Goal: Task Accomplishment & Management: Use online tool/utility

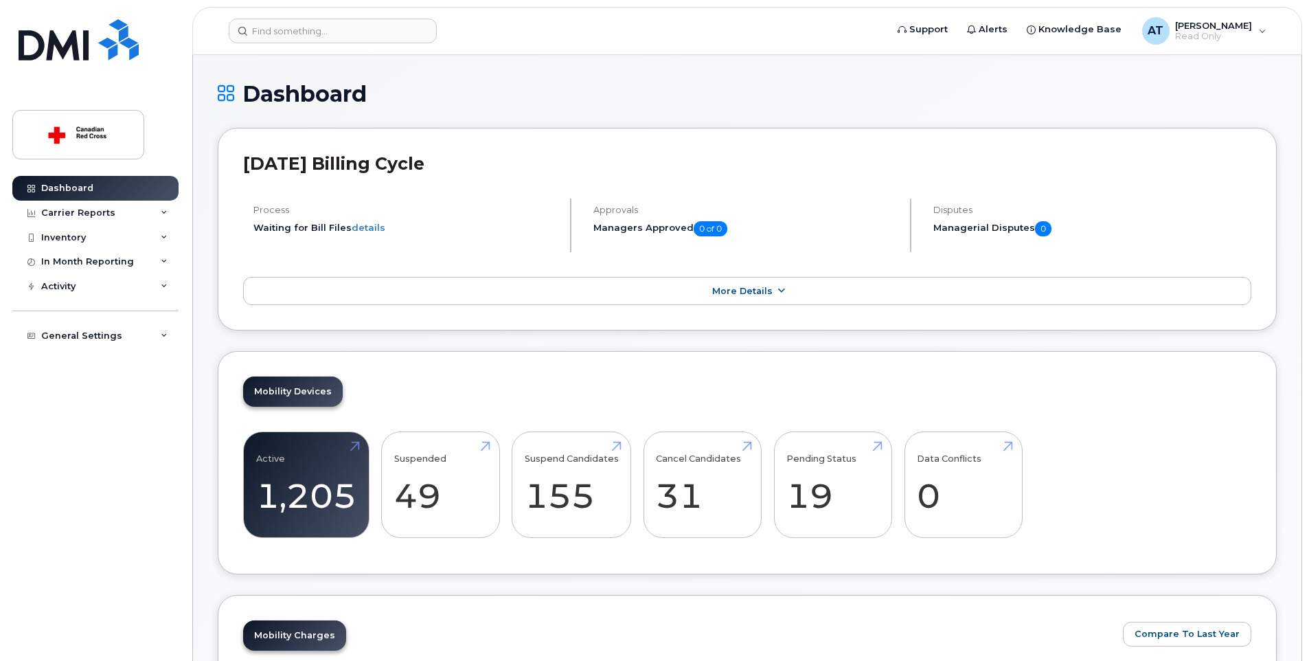
scroll to position [137, 0]
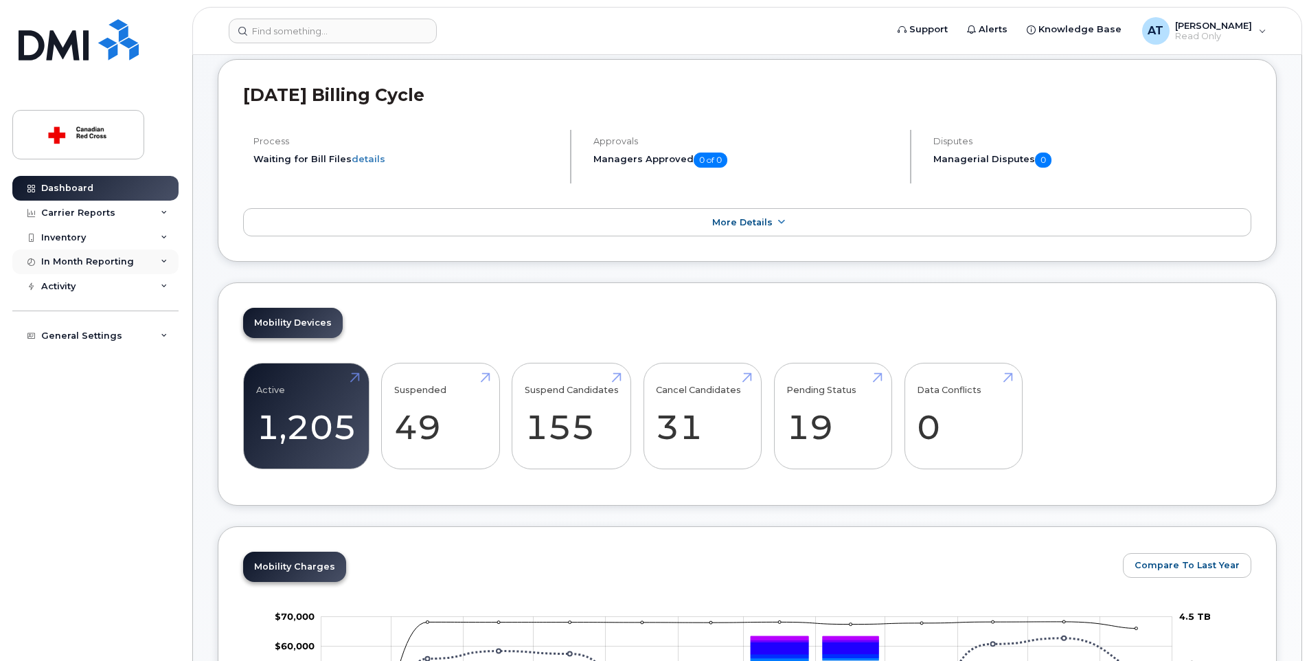
click at [161, 262] on icon at bounding box center [164, 261] width 7 height 7
click at [104, 263] on div "In Month Reporting" at bounding box center [87, 261] width 93 height 11
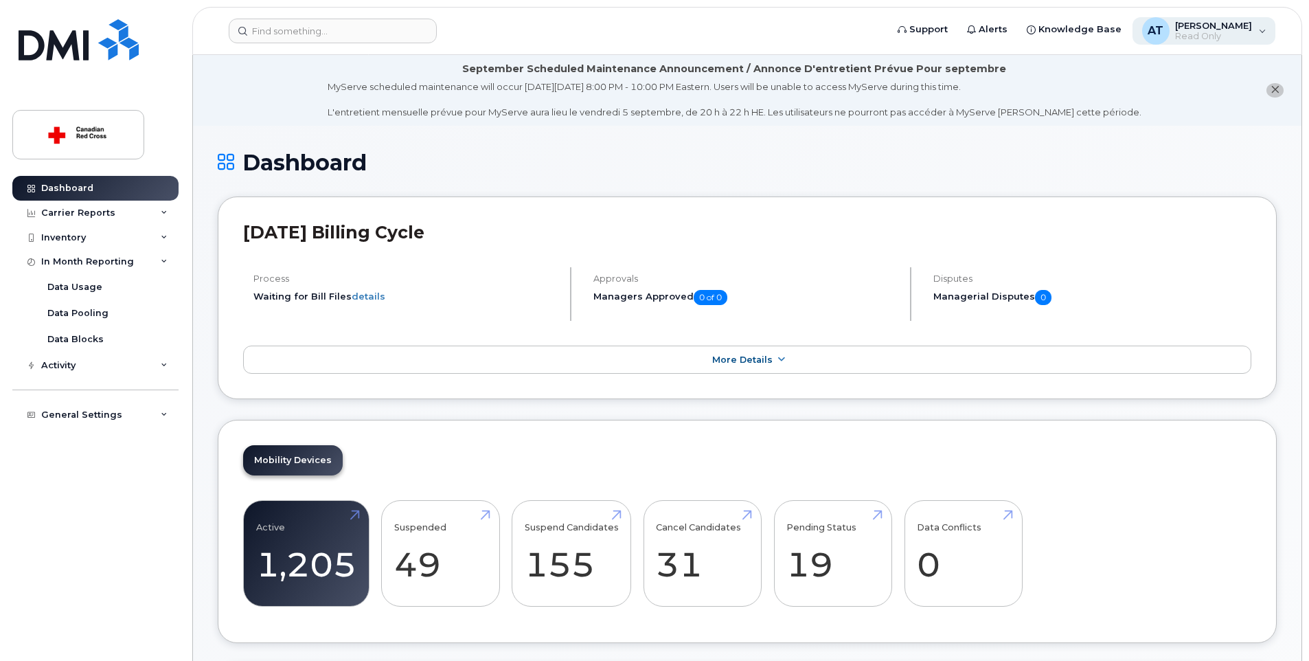
click at [1261, 38] on div "AT Amar Tigziri Read Only" at bounding box center [1205, 30] width 144 height 27
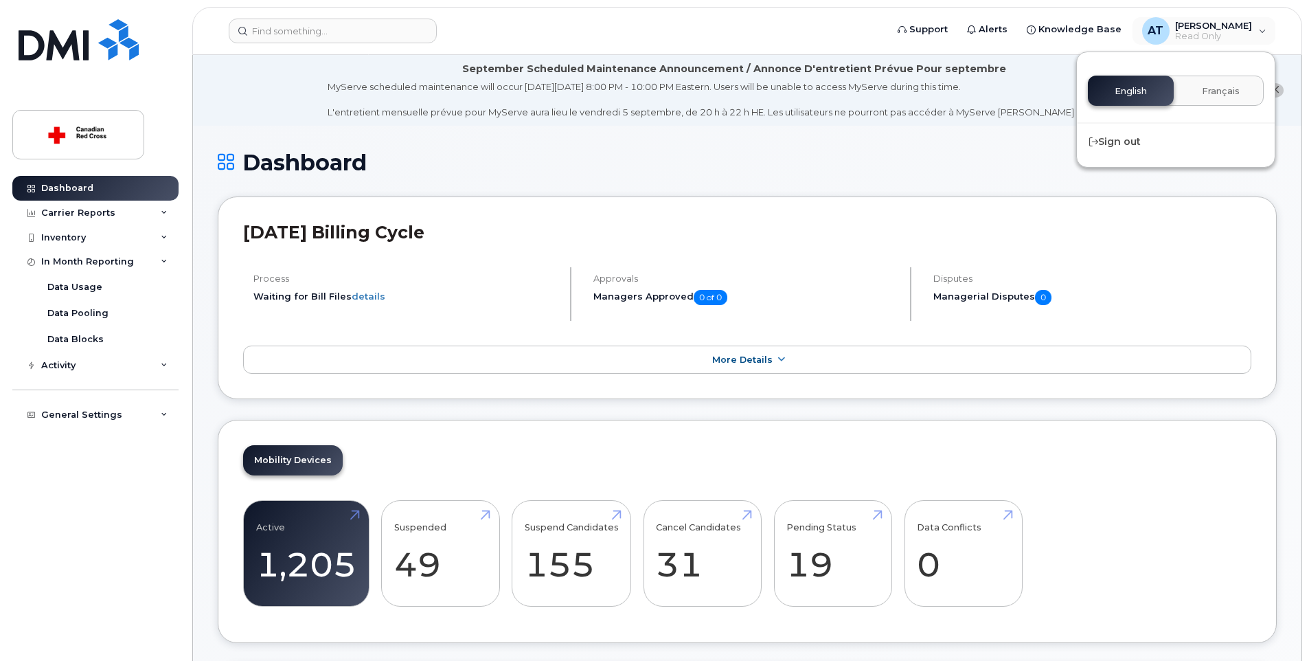
click at [1215, 96] on span "Français" at bounding box center [1221, 91] width 38 height 11
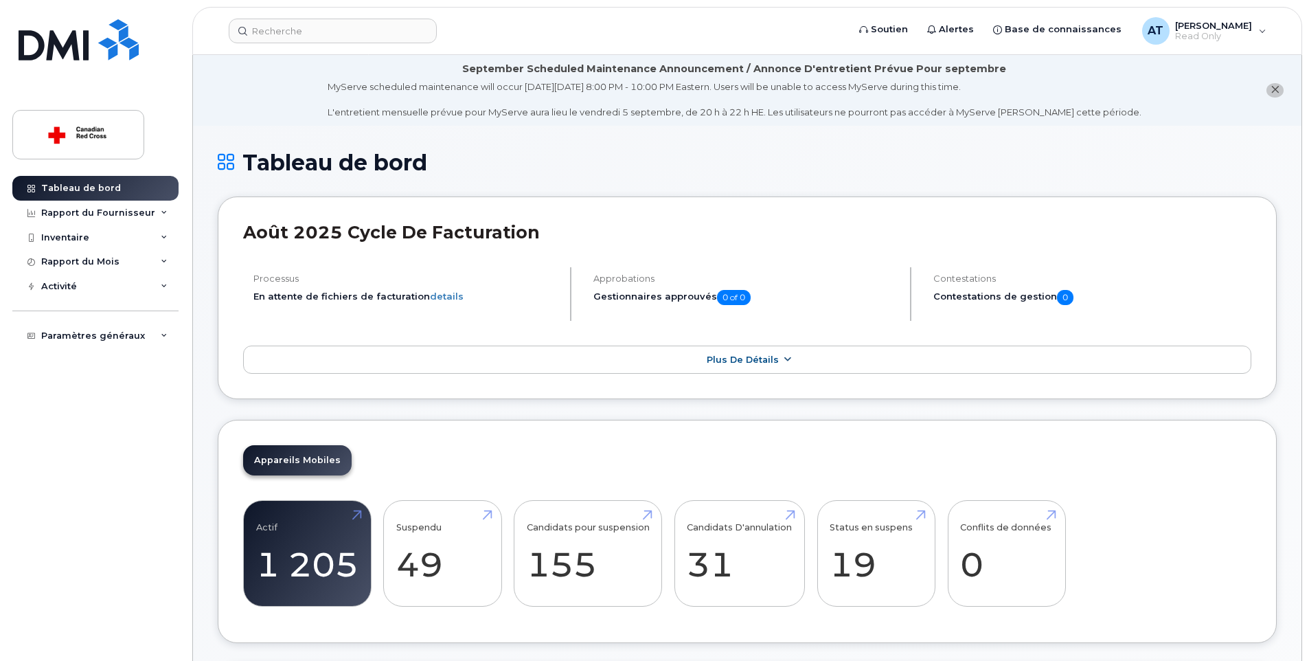
click at [792, 363] on link "Plus de détails" at bounding box center [747, 360] width 1009 height 29
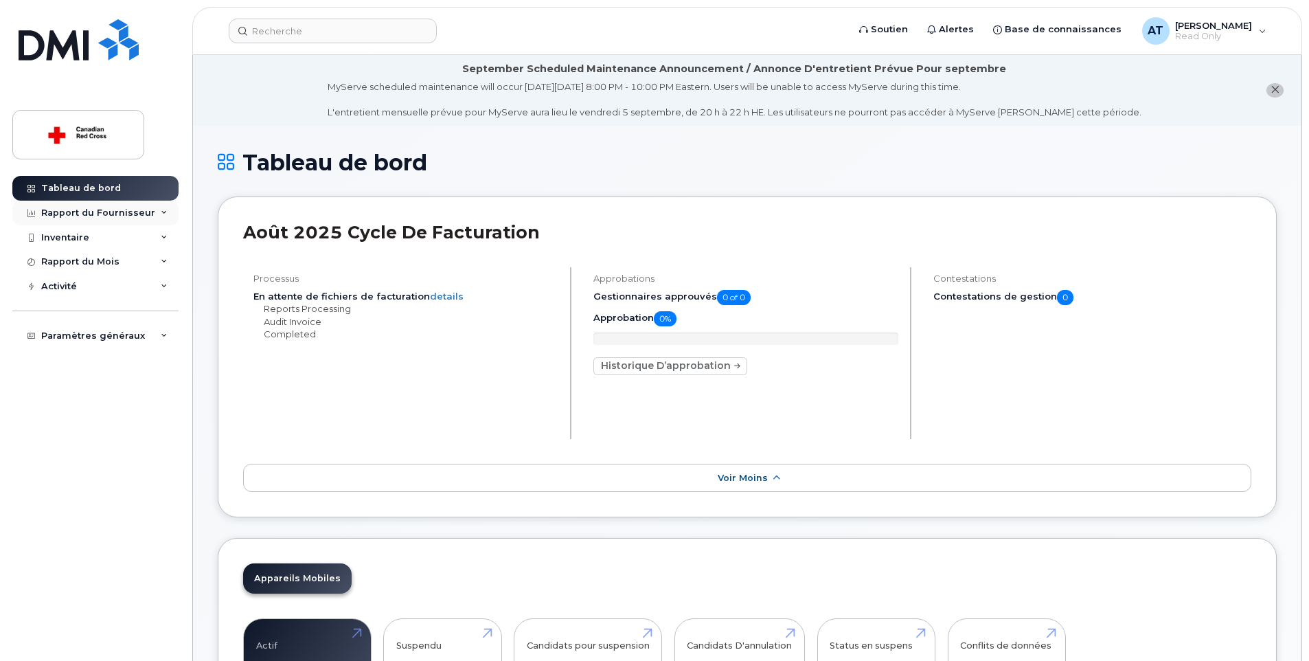
click at [115, 214] on div "Rapport du Fournisseur" at bounding box center [98, 212] width 114 height 11
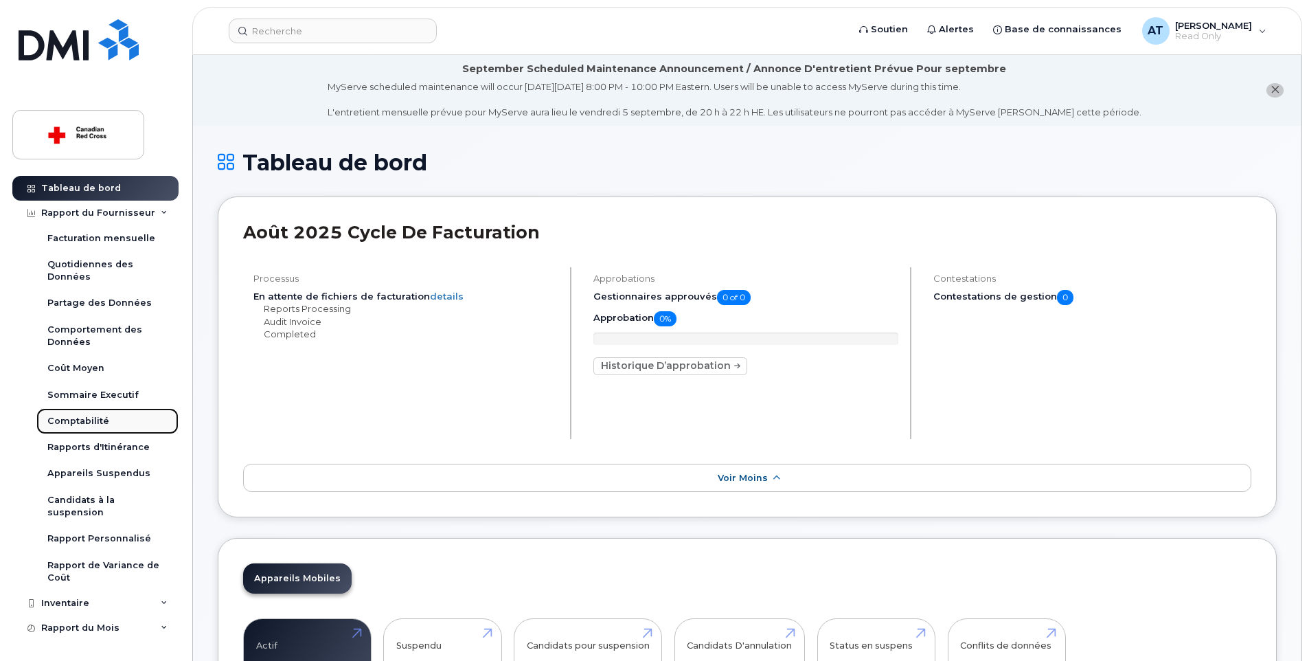
click at [85, 415] on div "Comptabilité" at bounding box center [78, 421] width 62 height 12
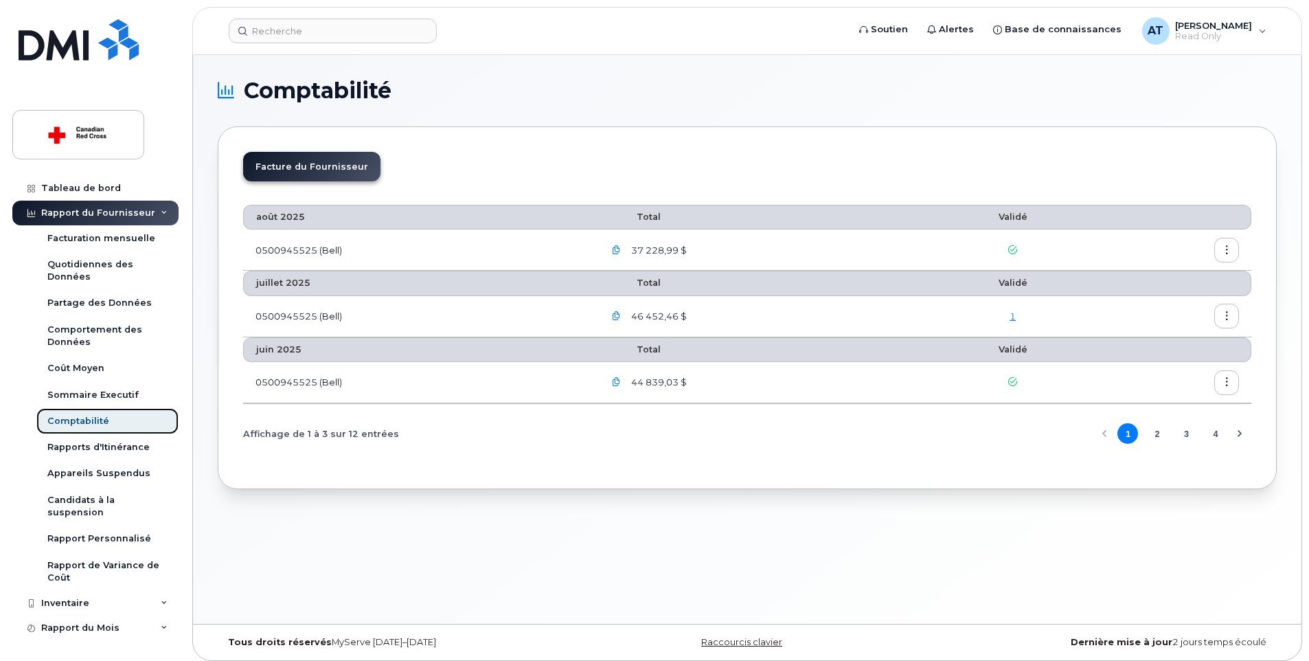
scroll to position [69, 0]
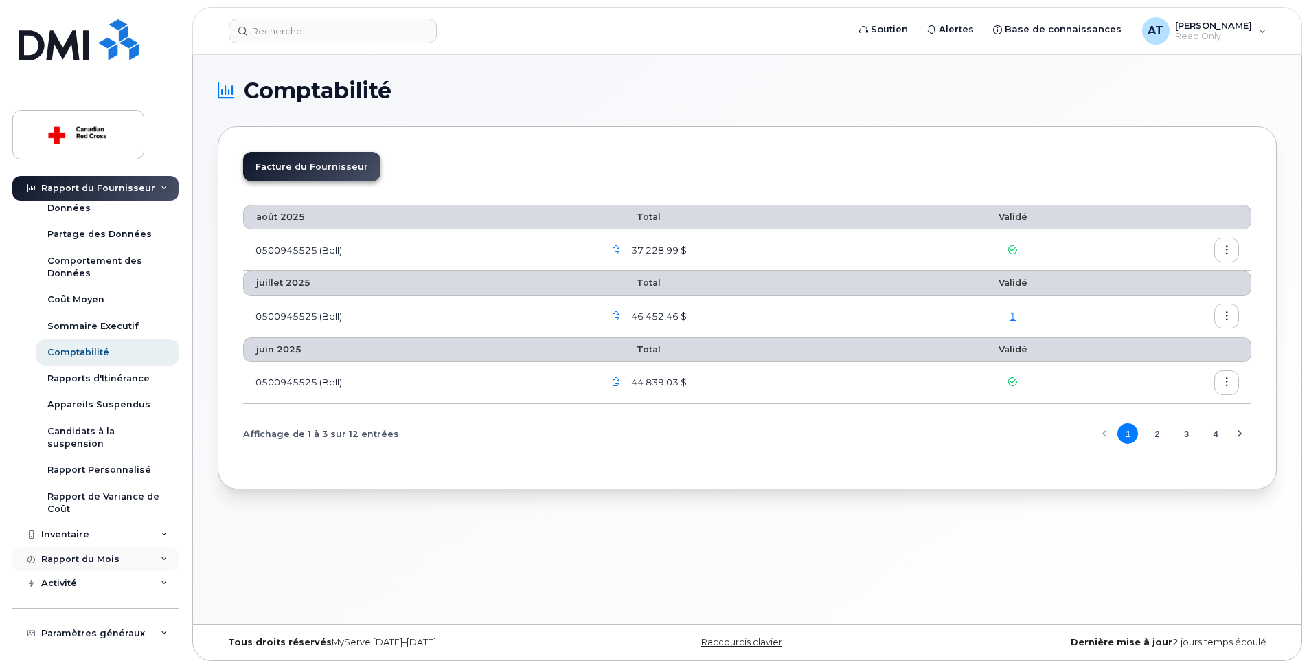
click at [123, 555] on div "Rapport du Mois" at bounding box center [95, 559] width 166 height 25
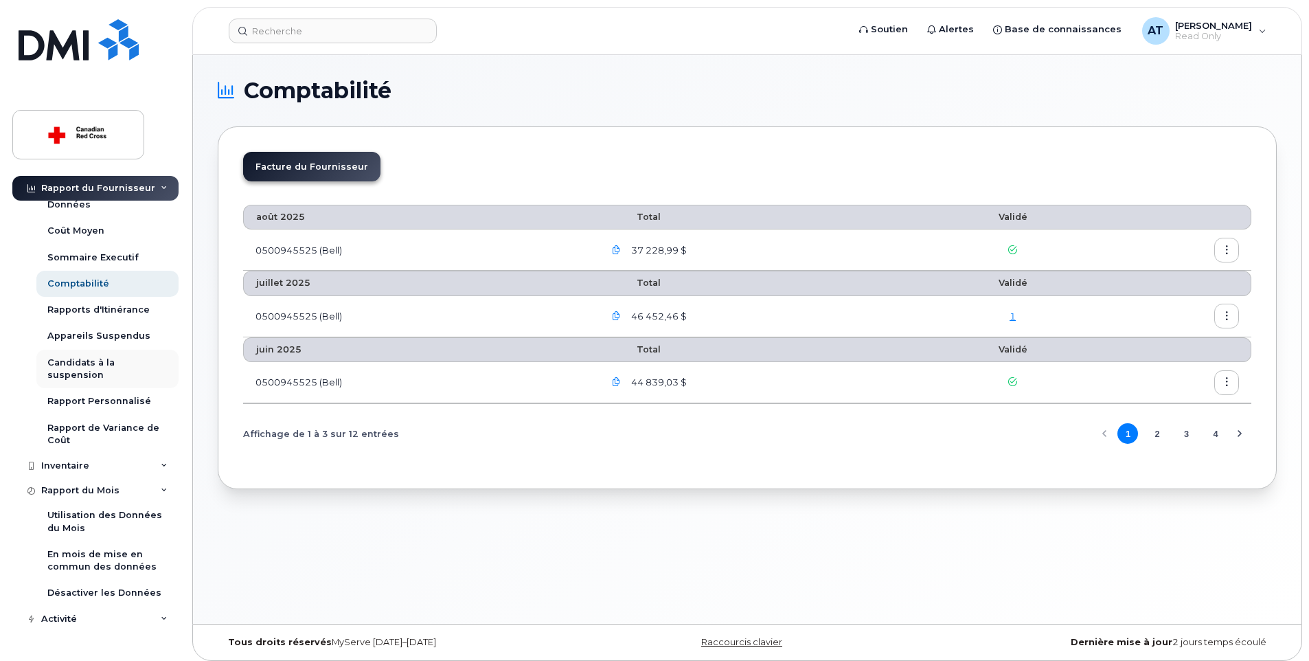
scroll to position [177, 0]
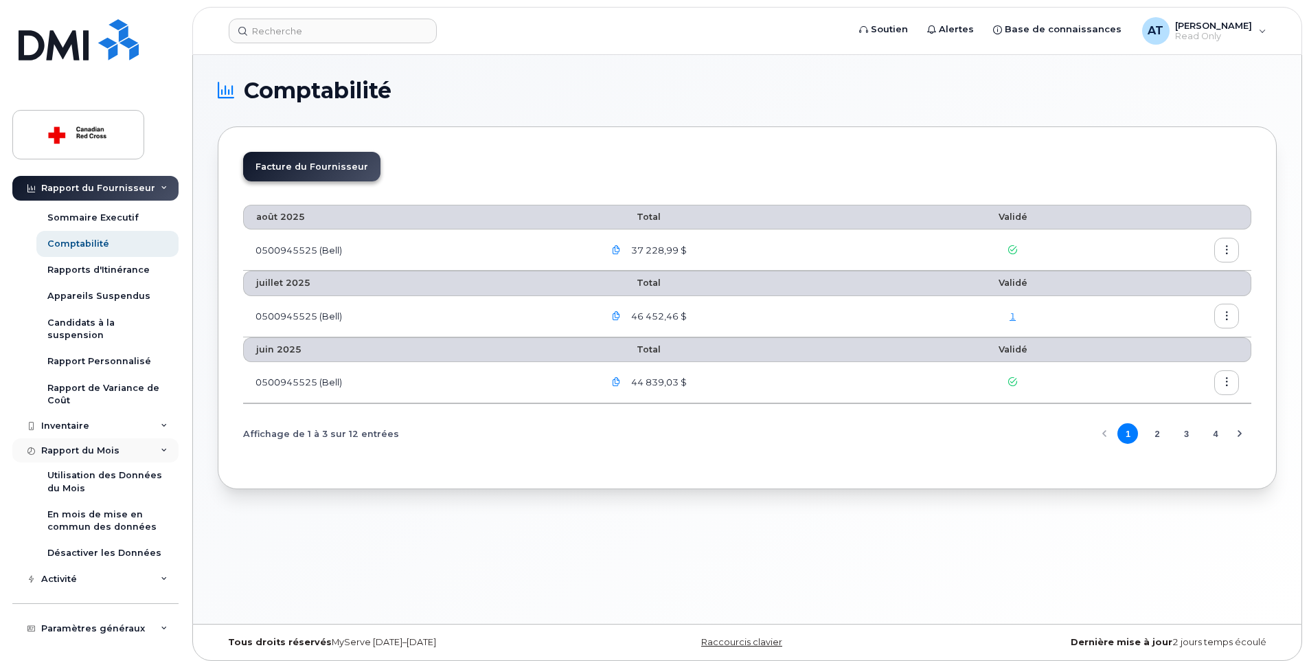
click at [159, 454] on div "Rapport du Mois" at bounding box center [95, 450] width 166 height 25
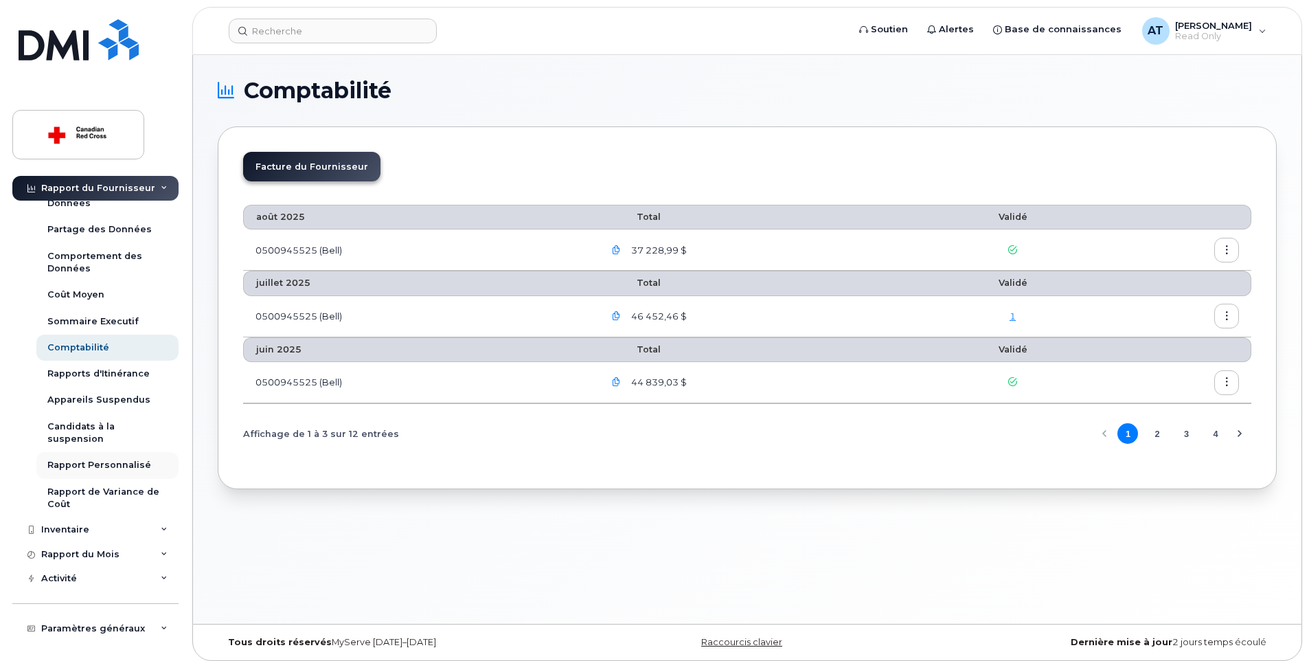
scroll to position [7, 0]
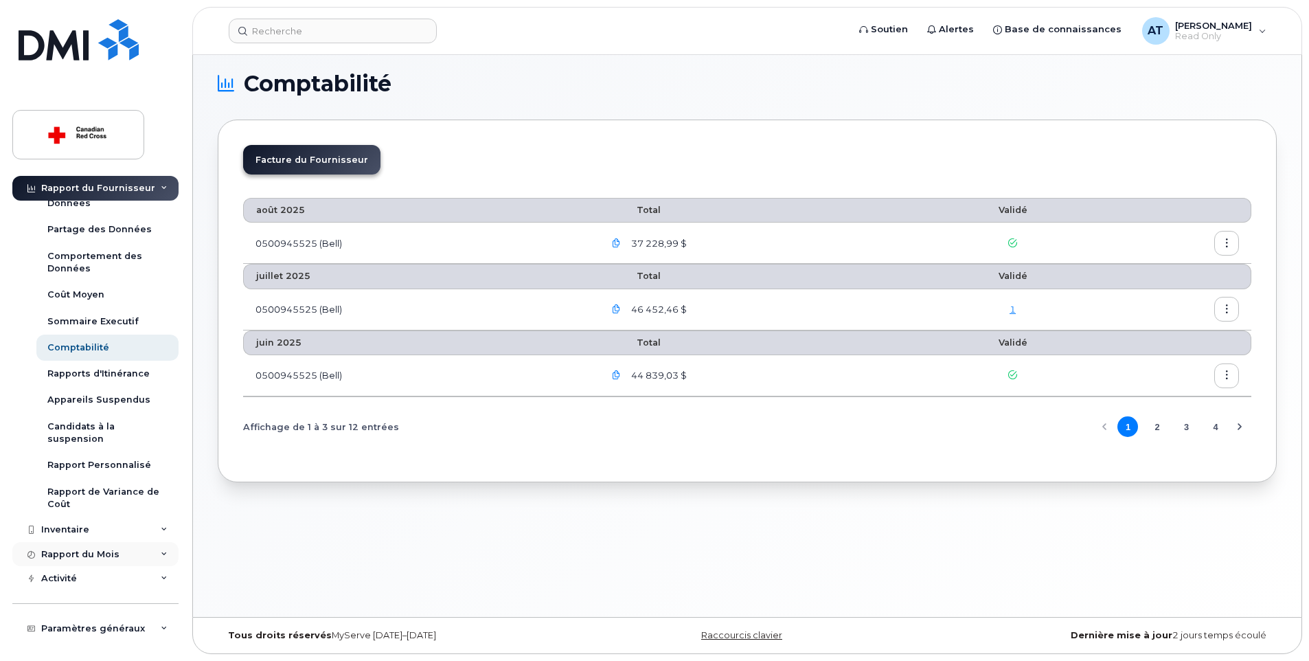
click at [161, 553] on icon at bounding box center [164, 554] width 7 height 7
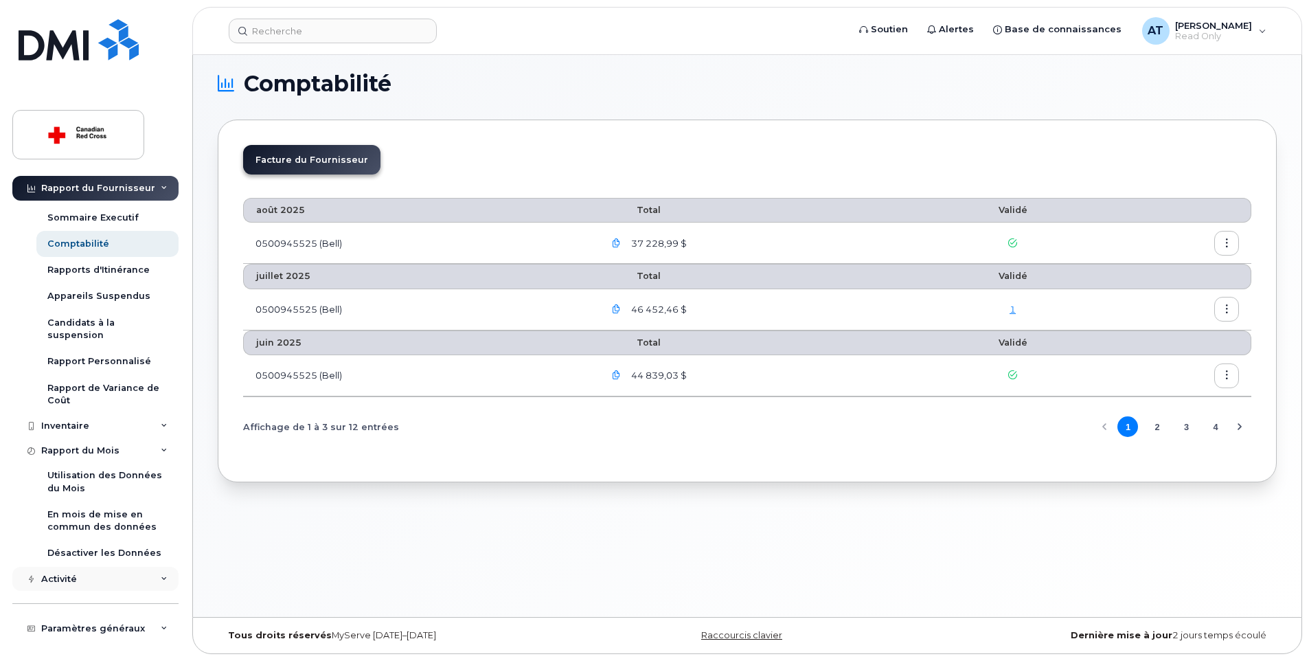
click at [73, 576] on div "Activité" at bounding box center [59, 579] width 36 height 11
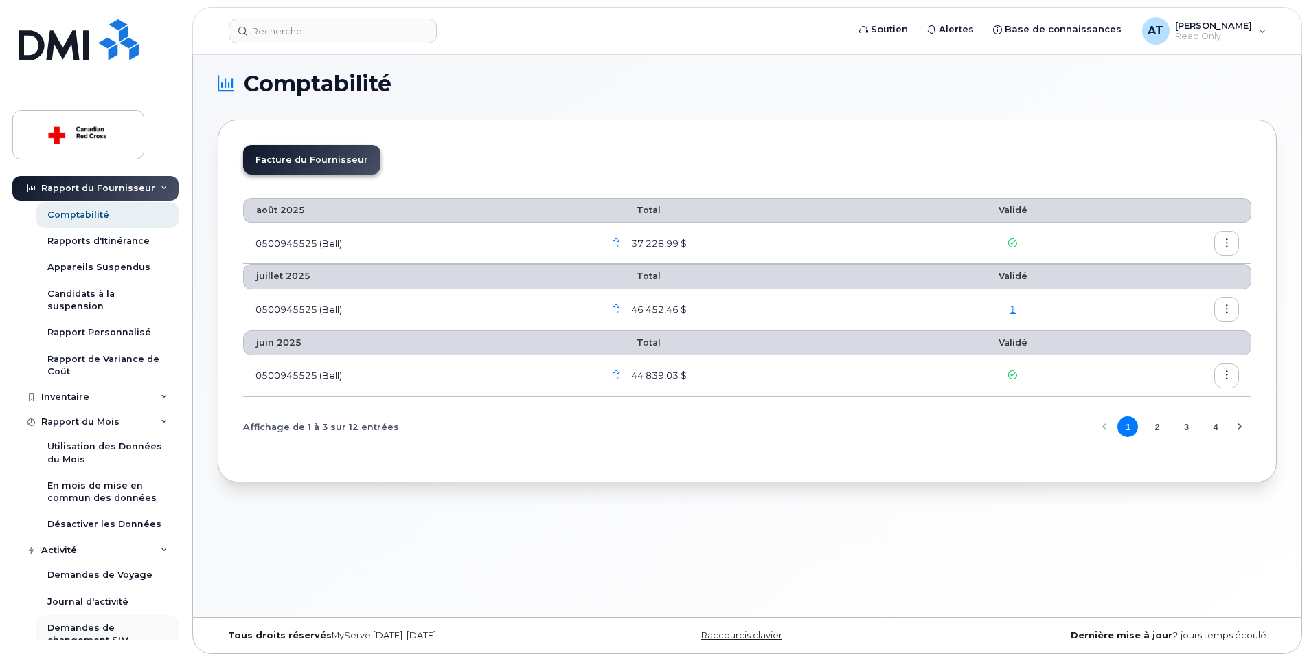
scroll to position [137, 0]
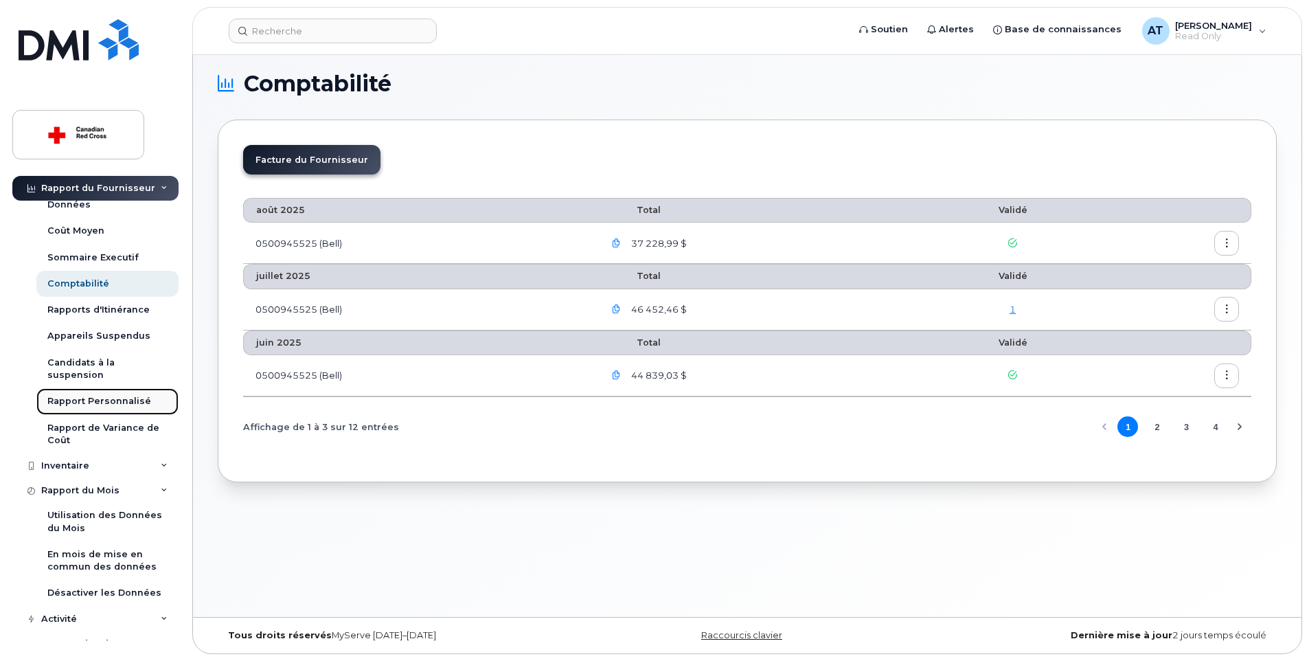
click at [124, 398] on div "Rapport Personnalisé" at bounding box center [99, 401] width 104 height 12
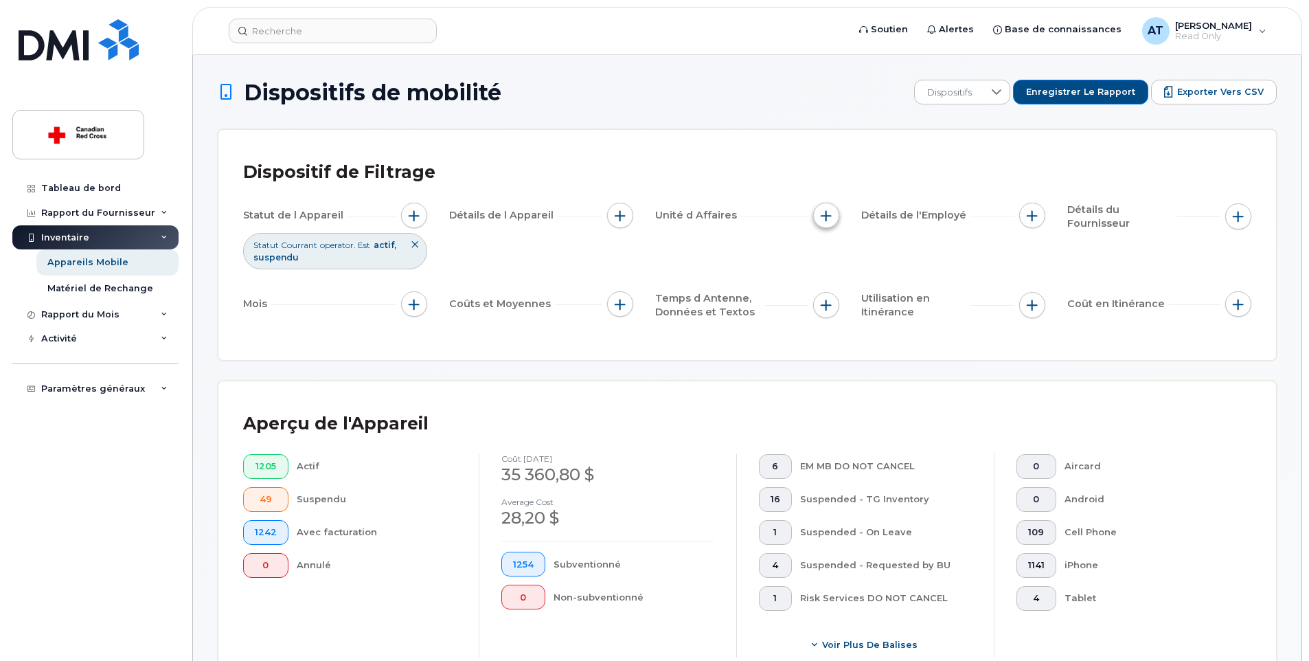
click at [835, 221] on button "button" at bounding box center [826, 216] width 26 height 26
click at [842, 273] on div "Budget Code" at bounding box center [877, 278] width 106 height 13
click at [840, 280] on div "Budget Code" at bounding box center [877, 278] width 106 height 13
click at [831, 280] on input "Budget Code" at bounding box center [829, 278] width 11 height 11
checkbox input "true"
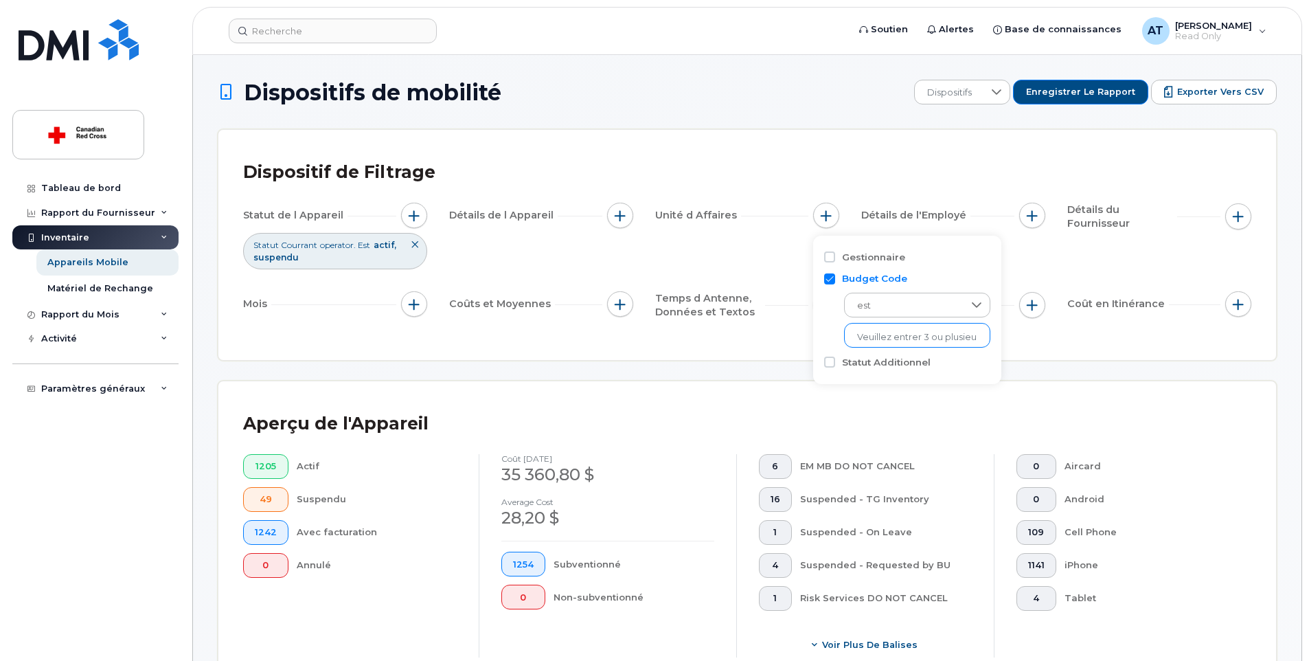
click at [908, 335] on input "text" at bounding box center [917, 337] width 120 height 12
click at [971, 308] on icon at bounding box center [976, 305] width 11 height 11
click at [909, 390] on li "contient" at bounding box center [910, 391] width 133 height 24
click at [885, 337] on input "text" at bounding box center [918, 335] width 148 height 25
click at [875, 337] on input "text" at bounding box center [918, 335] width 148 height 25
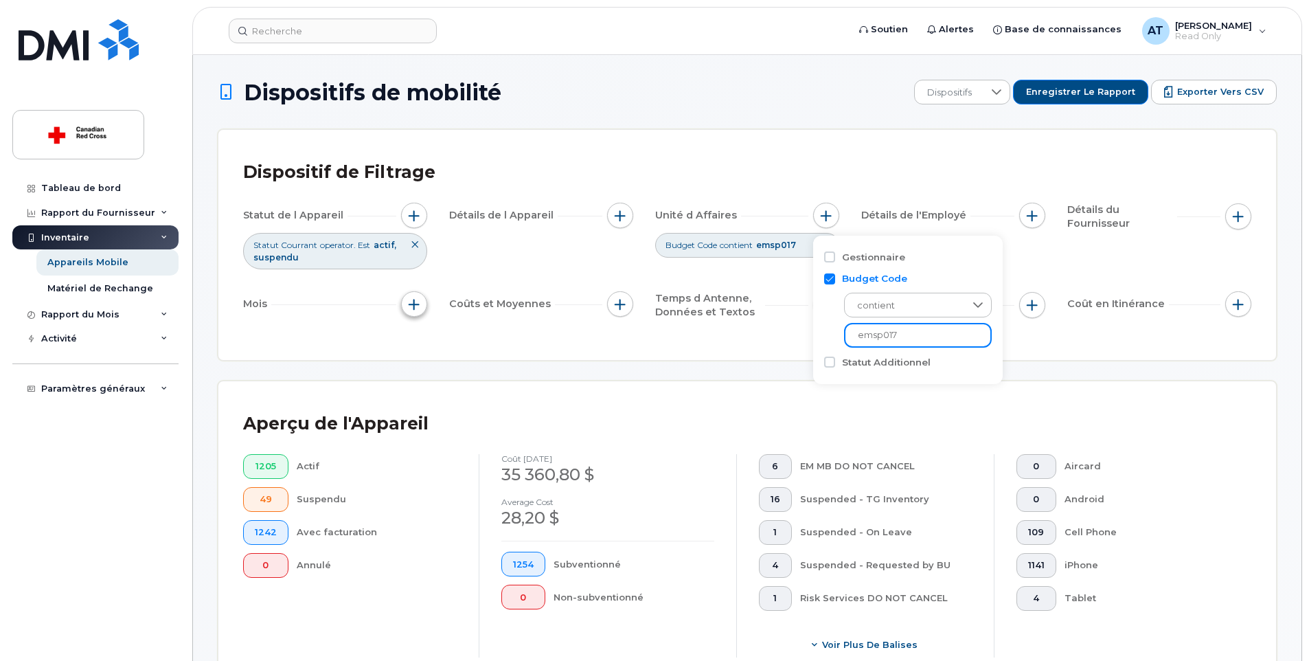
type input "emsp017"
click at [410, 304] on span "button" at bounding box center [414, 304] width 11 height 11
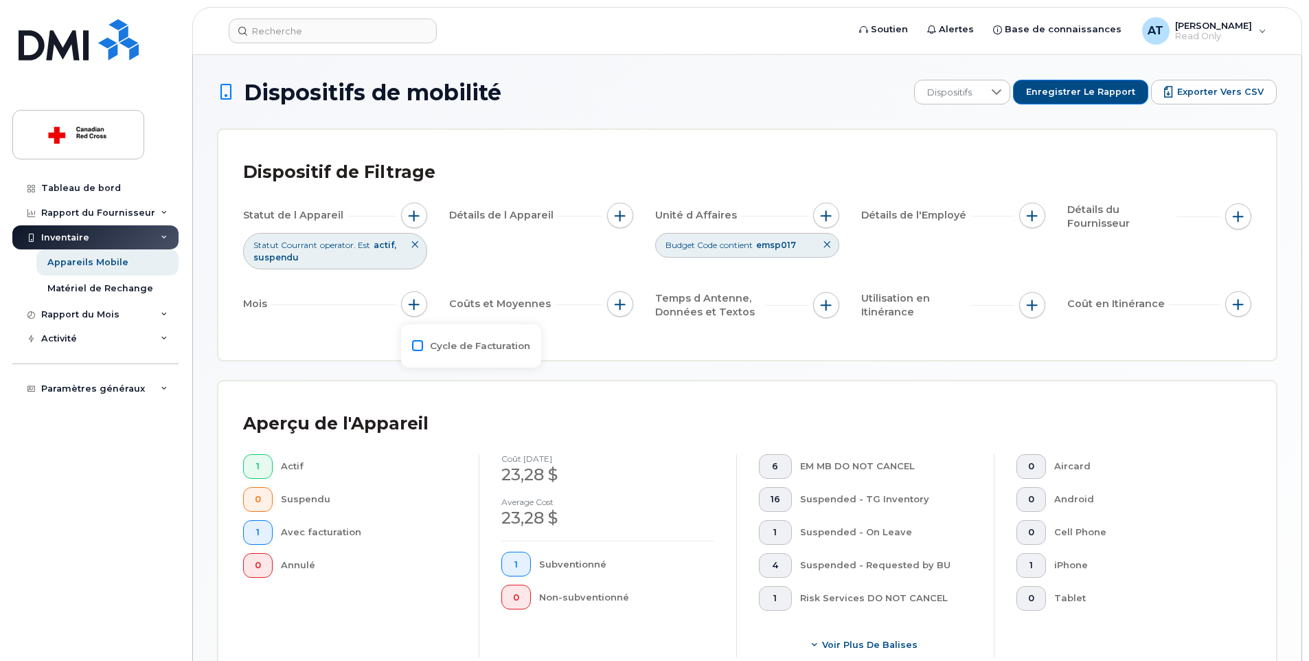
click at [418, 345] on input "Cycle de Facturation" at bounding box center [417, 345] width 11 height 11
checkbox input "true"
click at [521, 405] on div at bounding box center [517, 401] width 26 height 23
click at [504, 493] on span "6 derniers mois" at bounding box center [477, 491] width 69 height 13
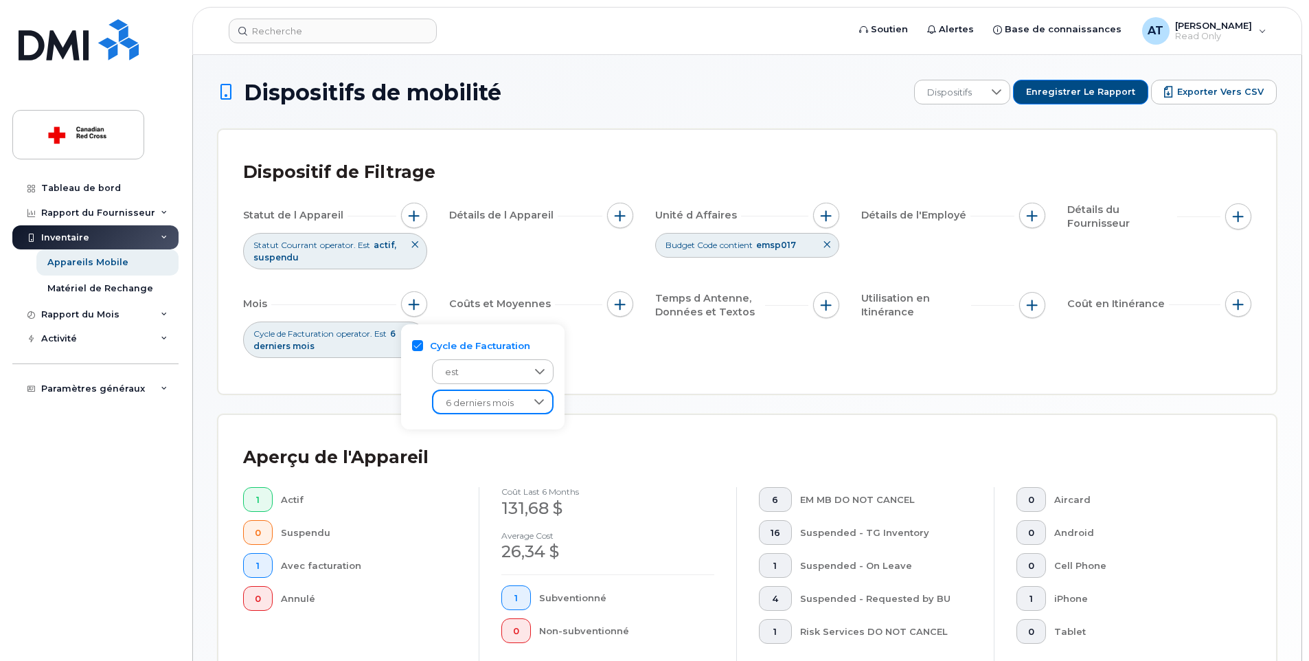
click at [796, 361] on div "Dispositif de Filtrage Statut de l Appareil Statut Courrant operator. Est actif…" at bounding box center [747, 262] width 1009 height 214
click at [1241, 223] on button "button" at bounding box center [1239, 216] width 26 height 26
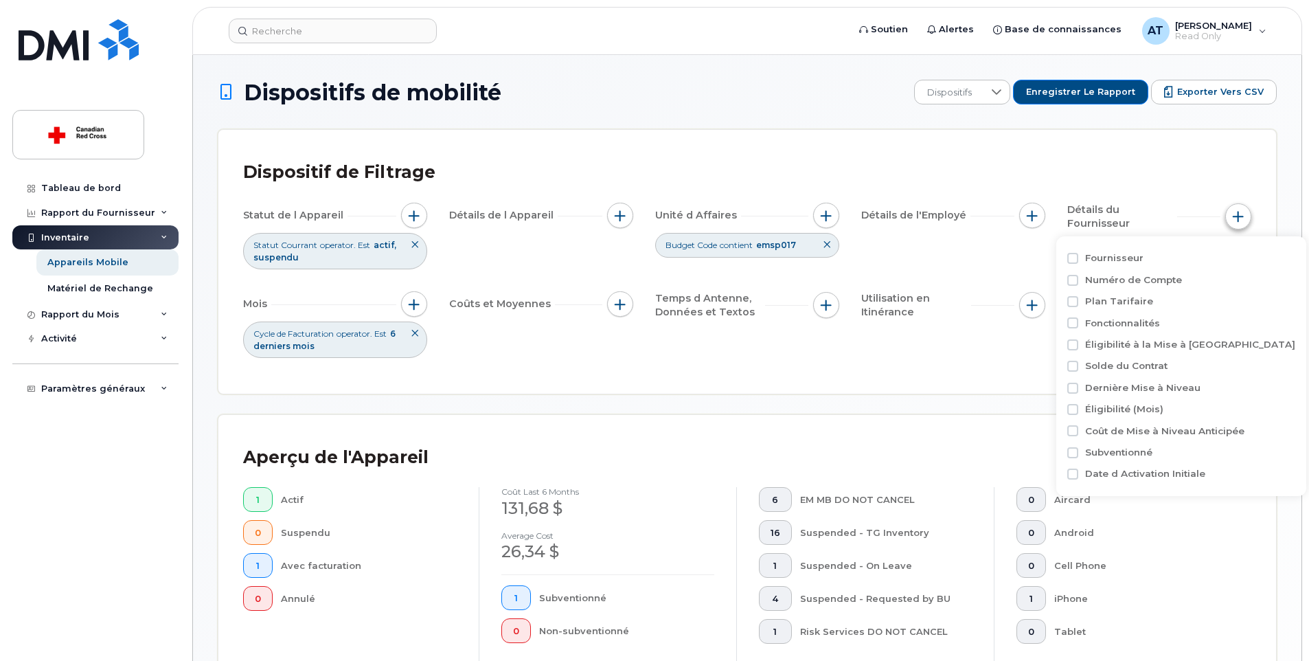
click at [1241, 223] on button "button" at bounding box center [1239, 216] width 26 height 26
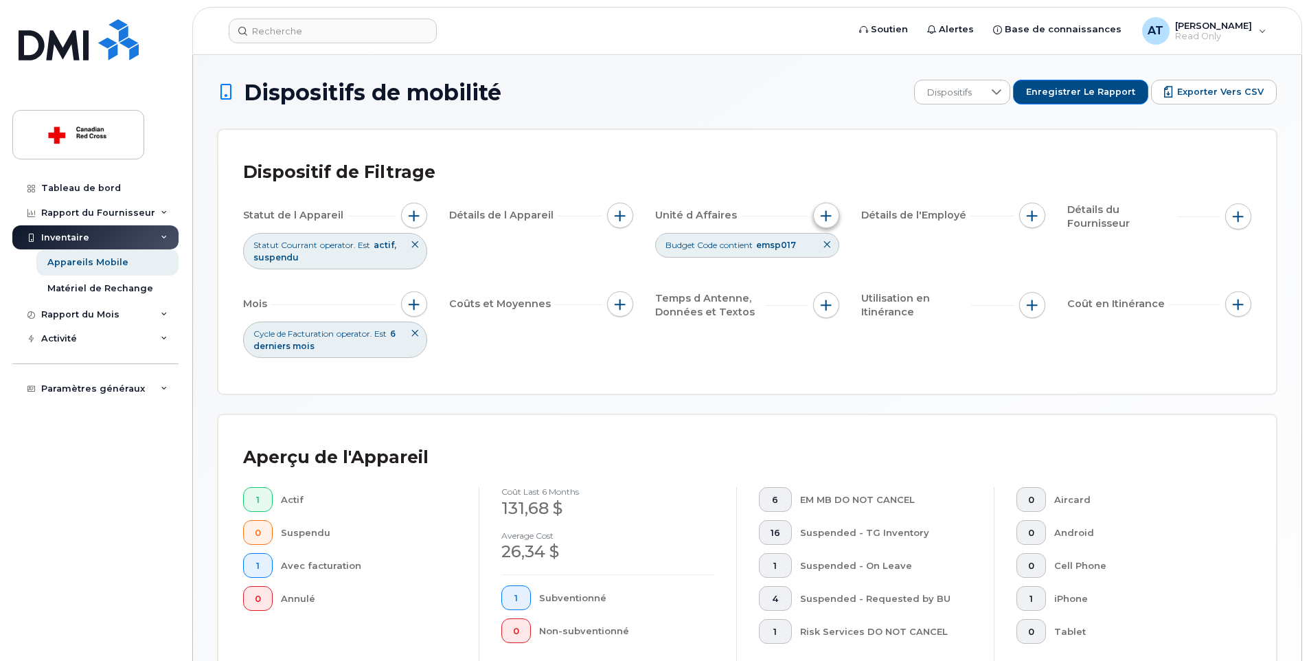
click at [827, 218] on span "button" at bounding box center [826, 215] width 11 height 11
click at [761, 348] on div "Statut de l Appareil Statut Courrant operator. Est actif suspendu Détails de l …" at bounding box center [747, 280] width 1009 height 155
click at [1105, 93] on span "Enregistrer le rapport" at bounding box center [1080, 92] width 109 height 12
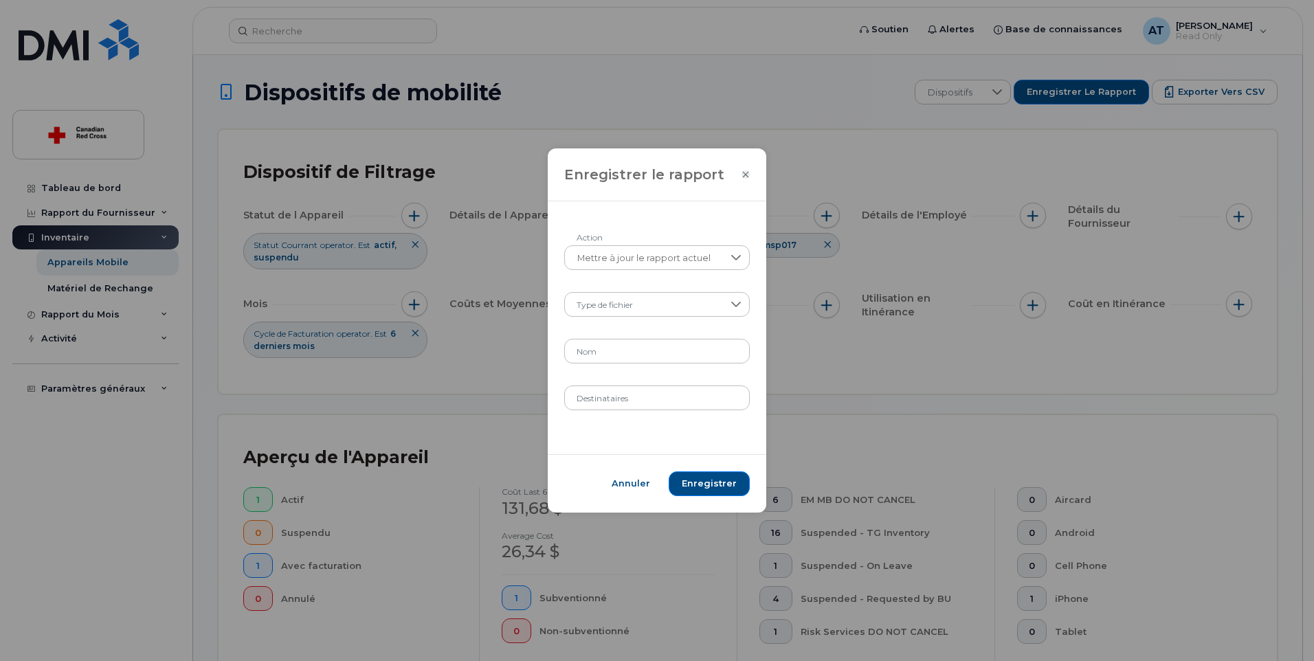
click at [747, 175] on icon "Close" at bounding box center [745, 174] width 8 height 11
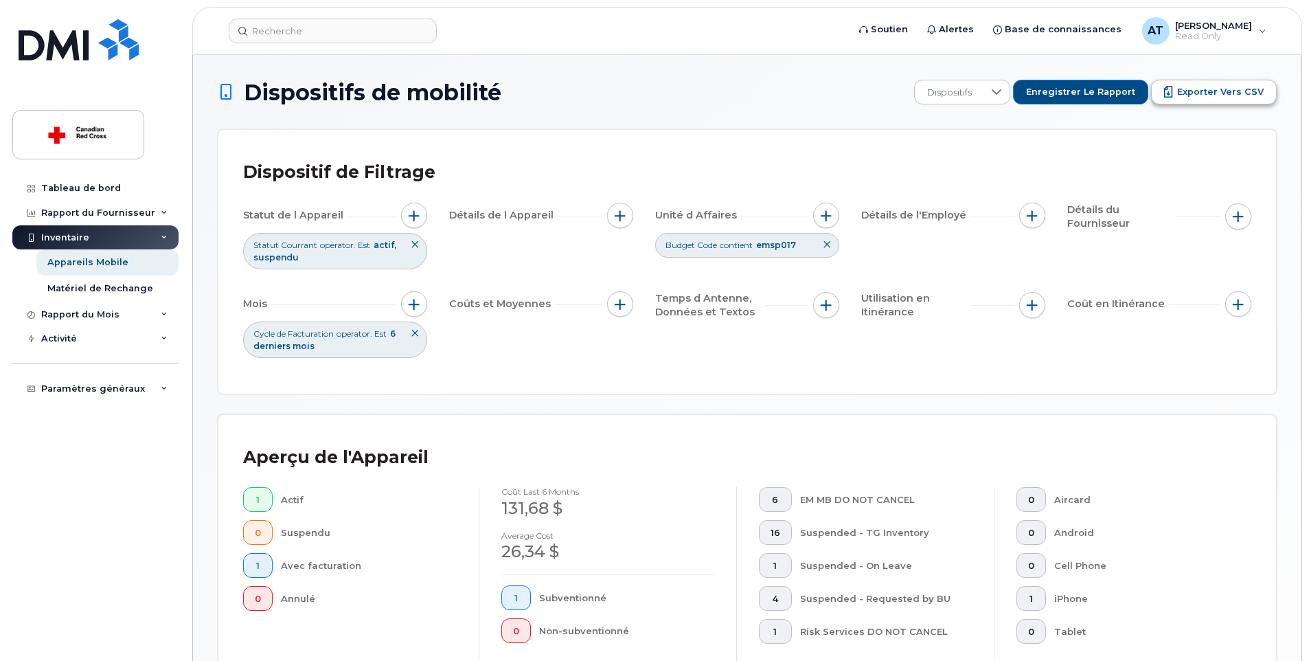
click at [1198, 95] on span "Exporter vers CSV" at bounding box center [1221, 92] width 87 height 12
click at [1182, 186] on div "Dispositif de Filtrage" at bounding box center [747, 173] width 1009 height 36
click at [1011, 89] on div at bounding box center [998, 91] width 26 height 23
click at [1156, 191] on div "Dispositif de Filtrage Statut de l Appareil Statut Courrant operator. Est actif…" at bounding box center [747, 262] width 1009 height 214
click at [1200, 89] on span "Exporter vers CSV" at bounding box center [1221, 92] width 87 height 12
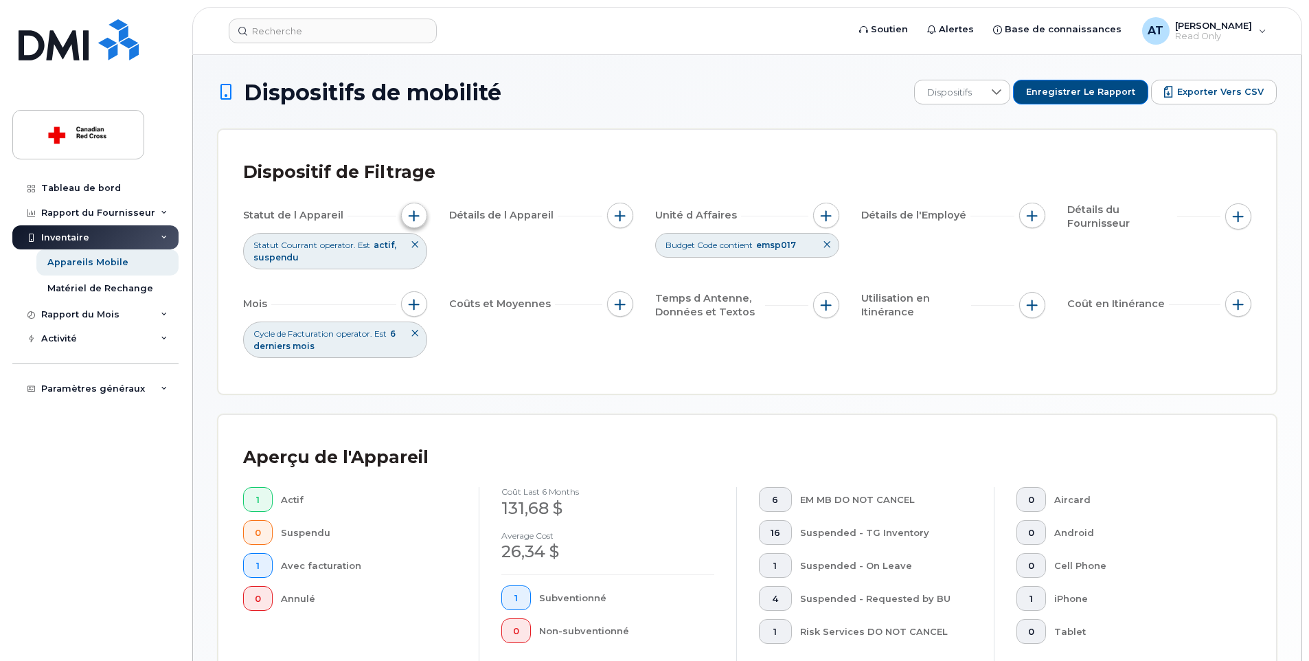
click at [409, 219] on span "button" at bounding box center [414, 215] width 11 height 11
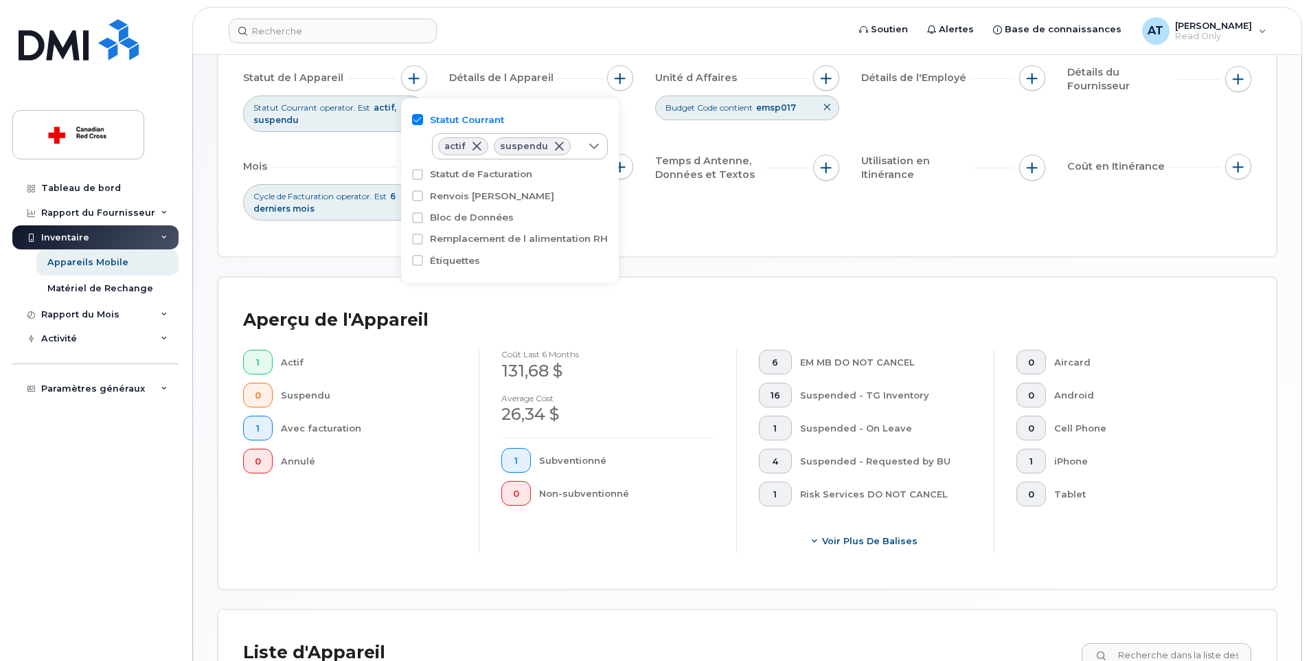
scroll to position [206, 0]
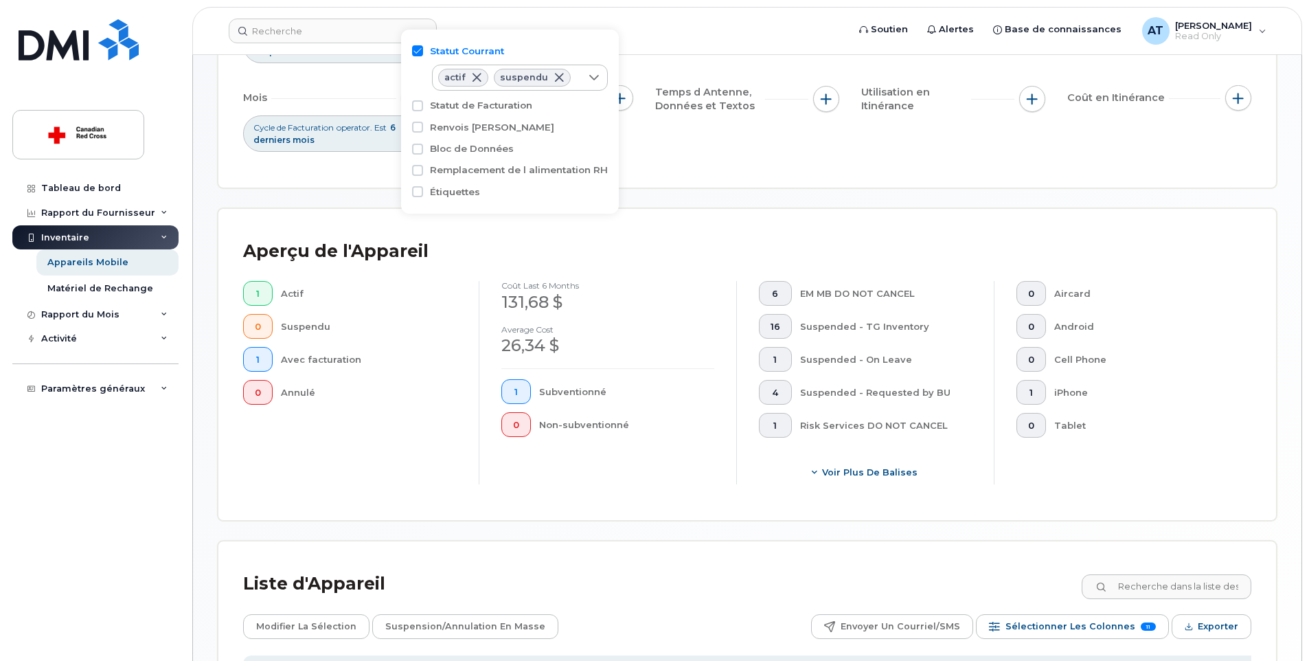
click at [752, 154] on div "Dispositif de Filtrage Statut de l Appareil Statut Courrant operator. Est actif…" at bounding box center [747, 55] width 1009 height 214
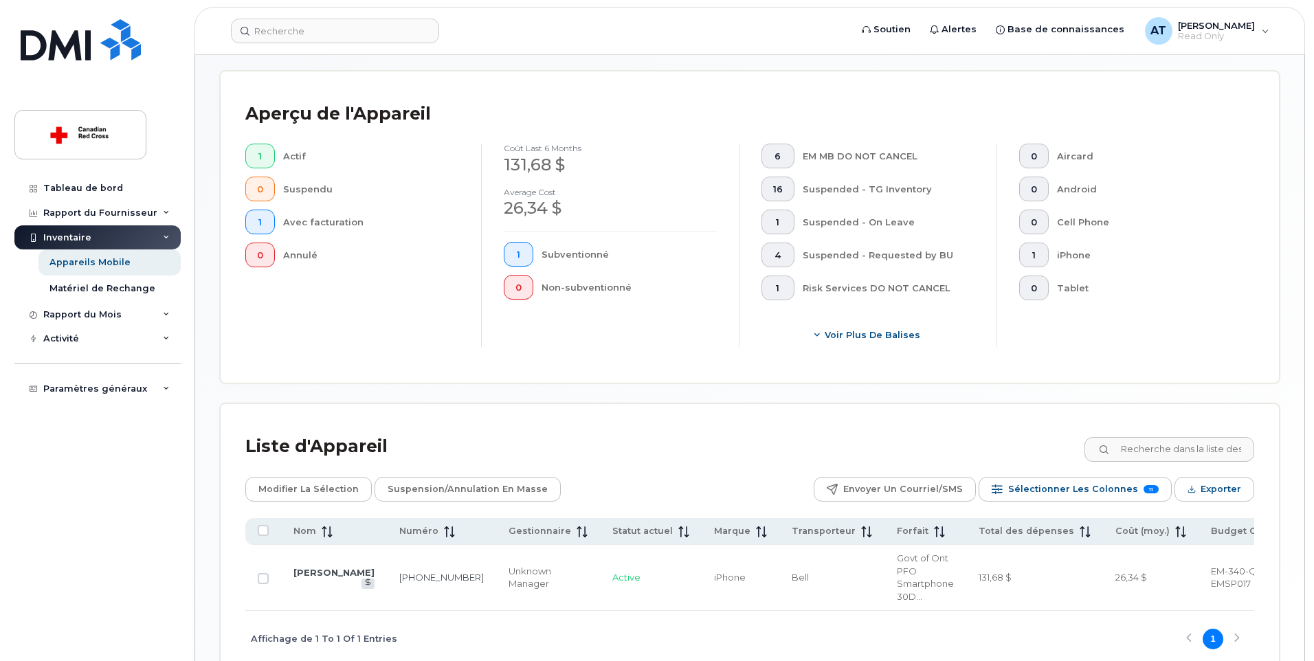
scroll to position [407, 0]
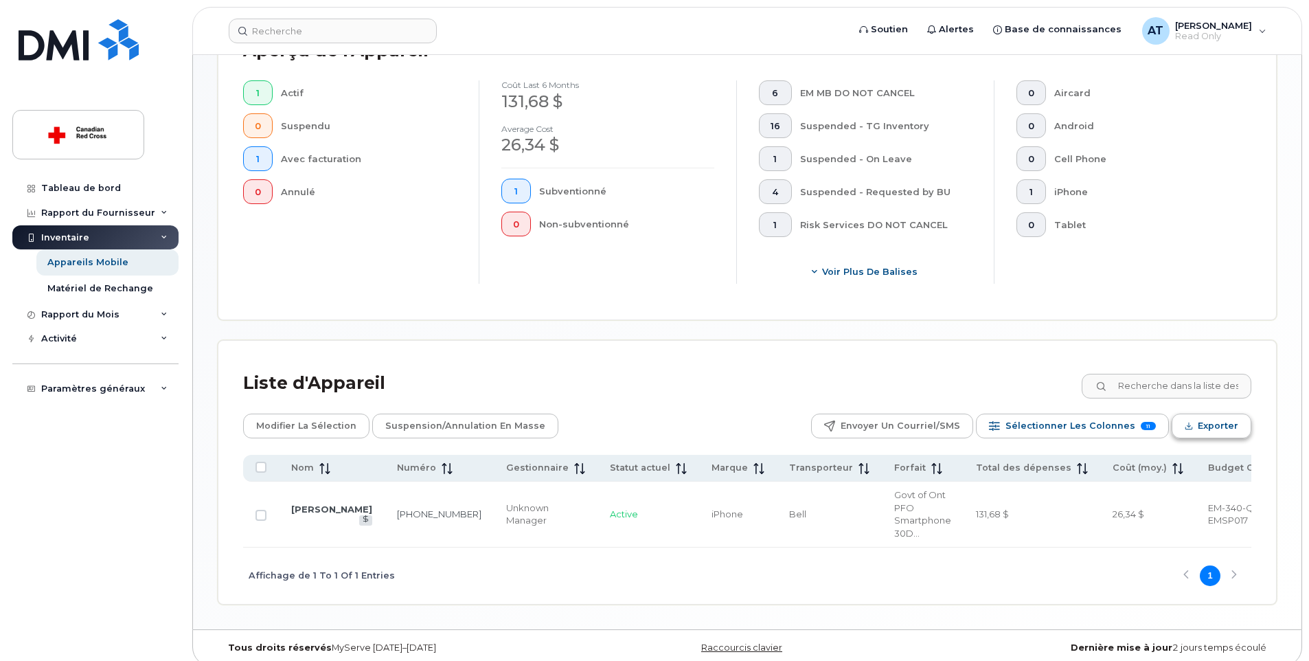
click at [1219, 425] on span "Exporter" at bounding box center [1218, 426] width 41 height 21
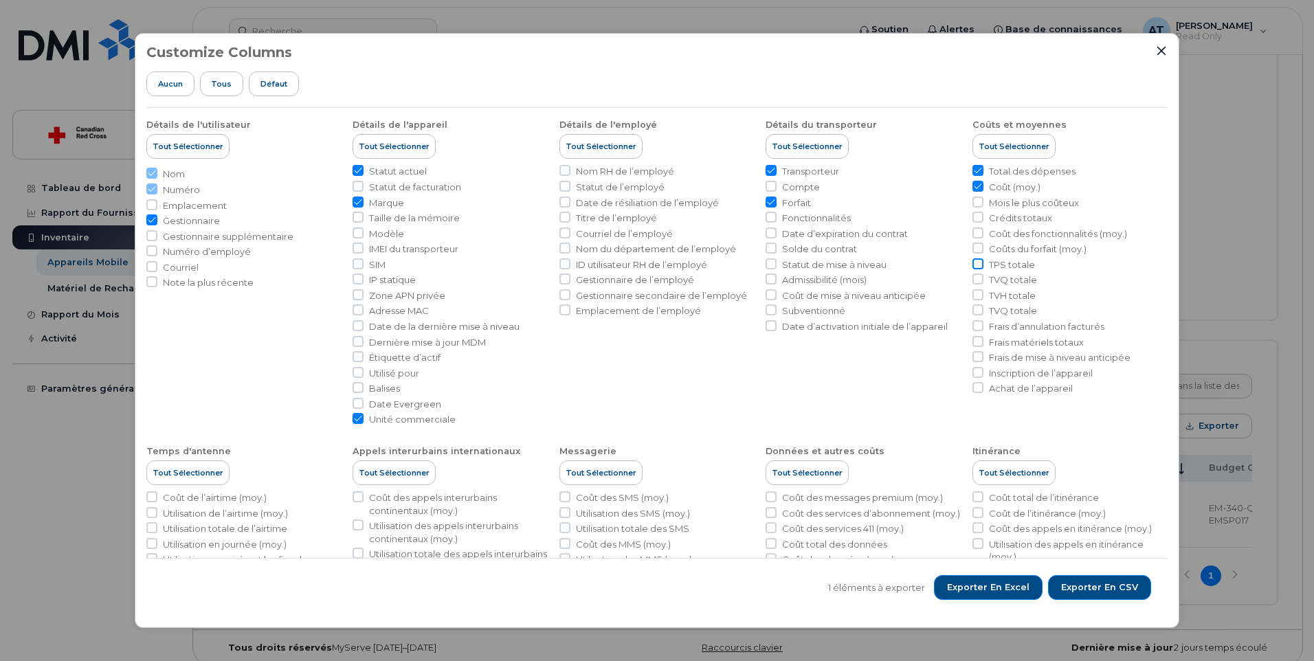
click at [974, 267] on input "TPS totale" at bounding box center [977, 263] width 11 height 11
checkbox input "true"
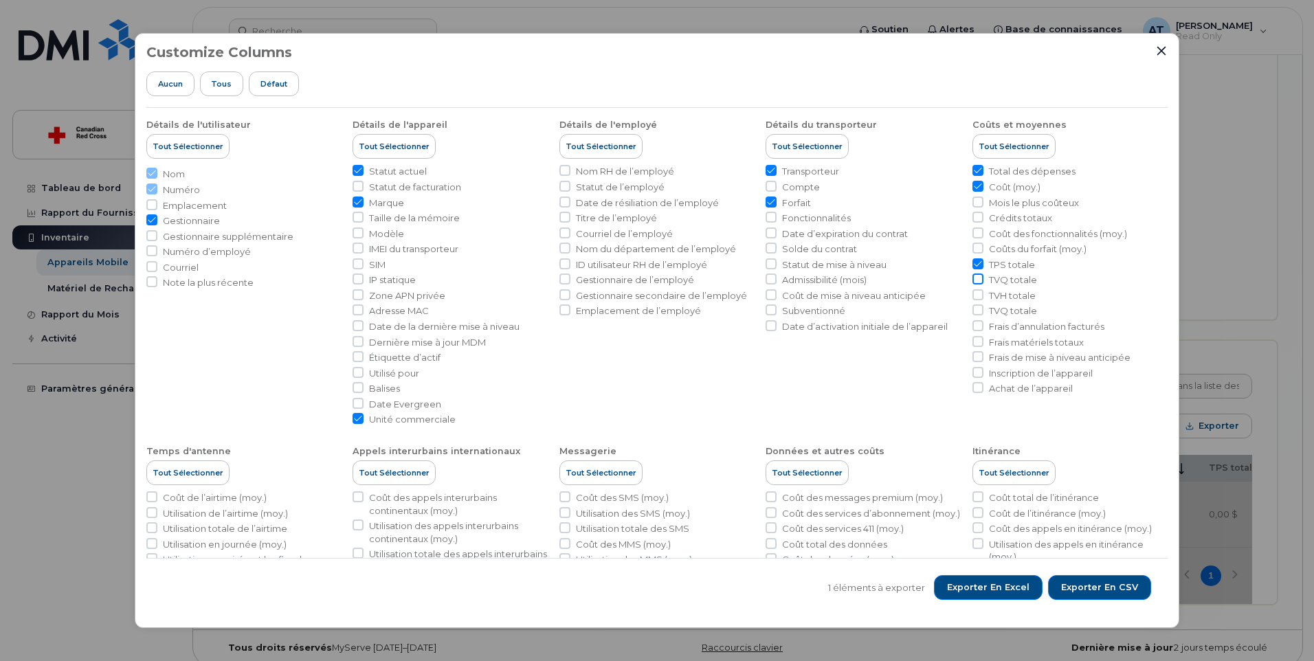
click at [975, 280] on input "TVQ totale" at bounding box center [977, 278] width 11 height 11
checkbox input "true"
click at [973, 292] on input "TVH totale" at bounding box center [977, 294] width 11 height 11
checkbox input "true"
click at [978, 313] on input "TVQ totale" at bounding box center [977, 309] width 11 height 11
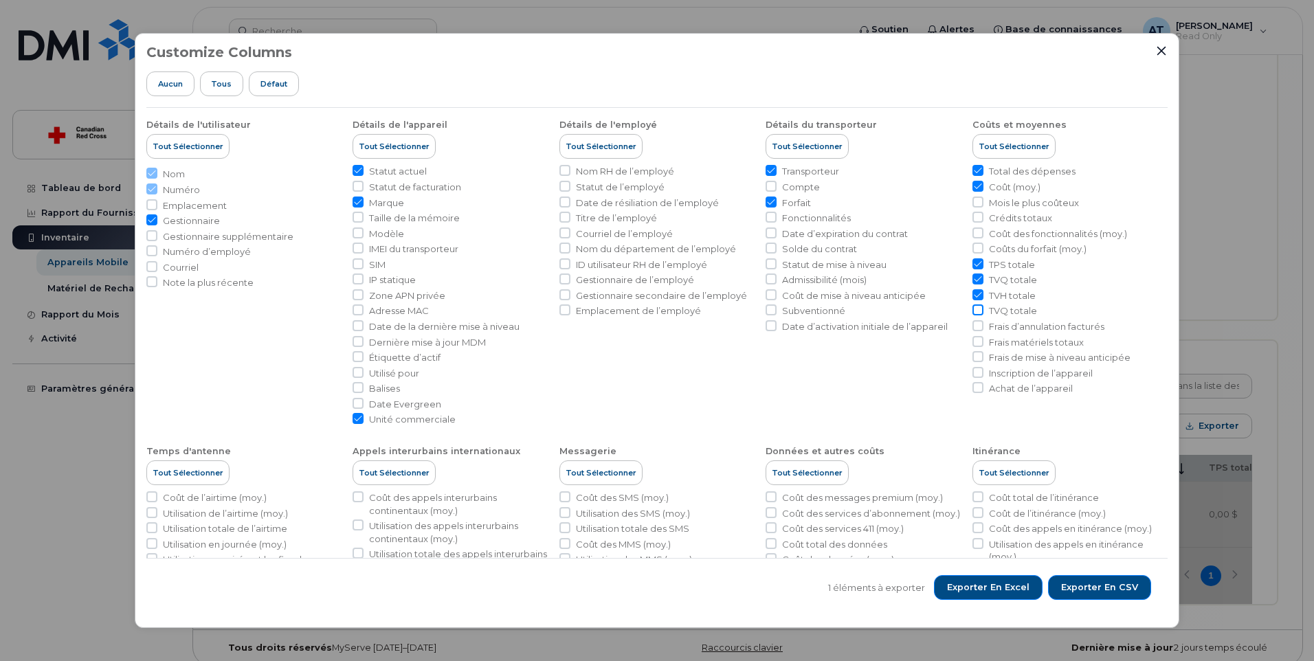
checkbox input "true"
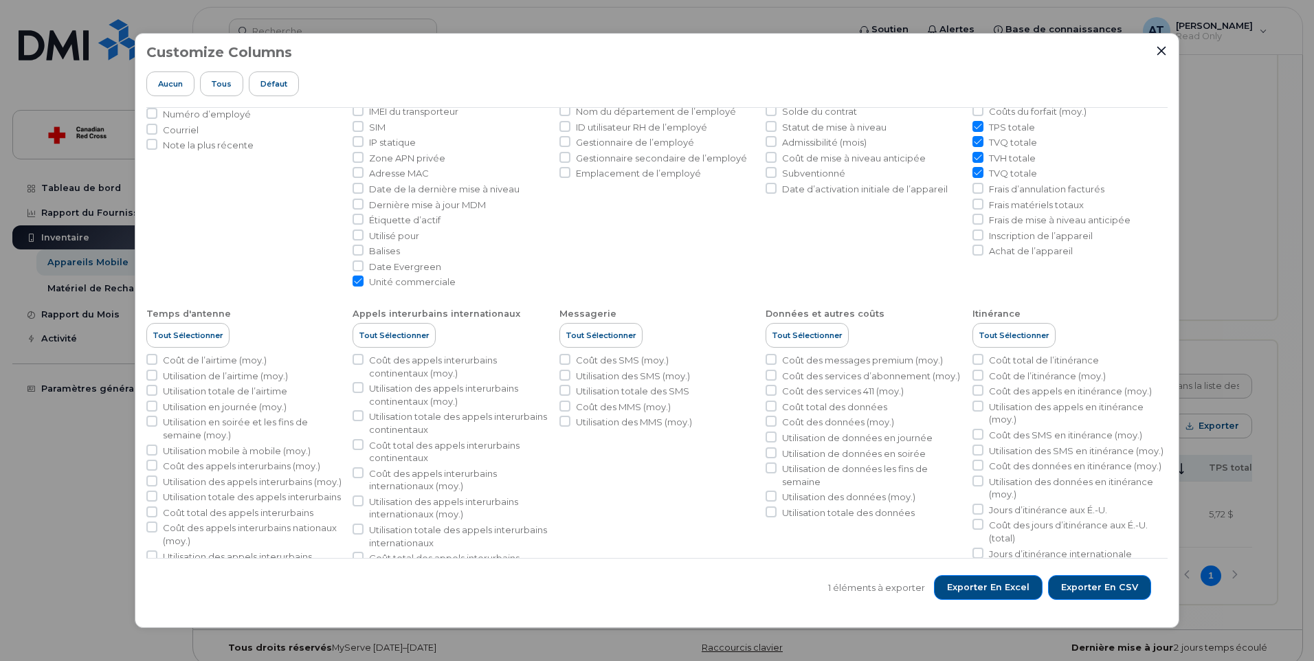
scroll to position [206, 0]
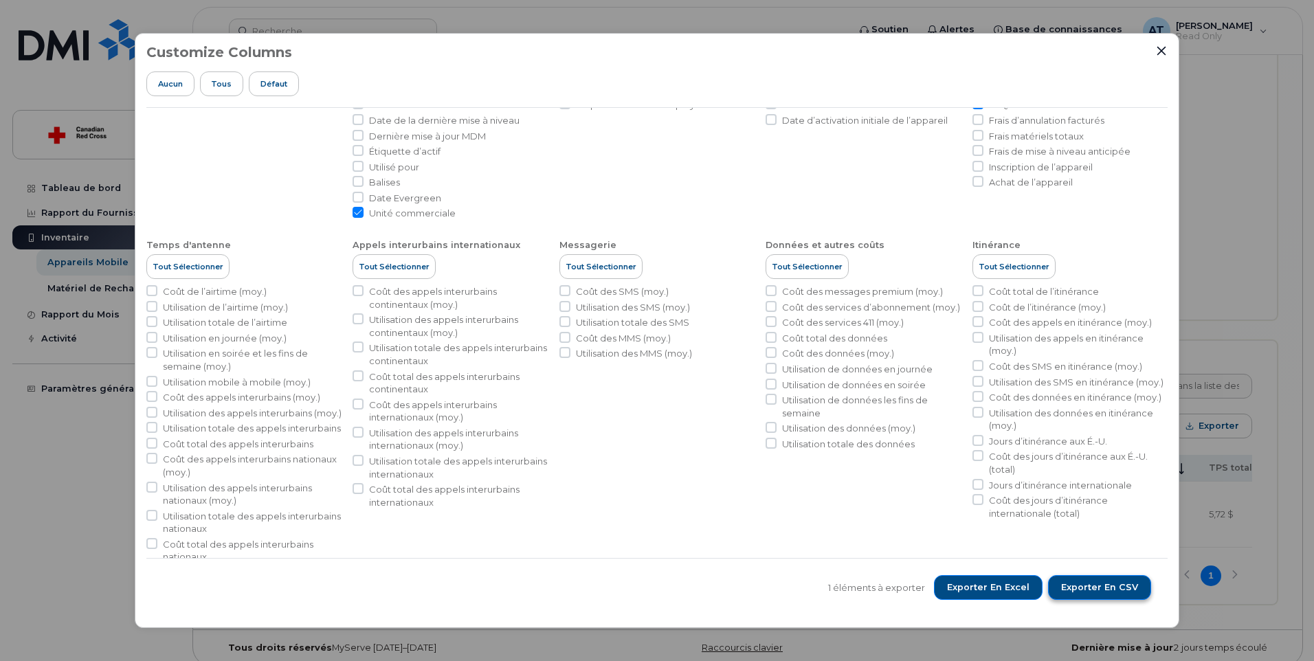
click at [1090, 586] on span "Exporter en CSV" at bounding box center [1099, 587] width 77 height 12
click at [996, 590] on span "Exporter en Excel" at bounding box center [988, 587] width 82 height 12
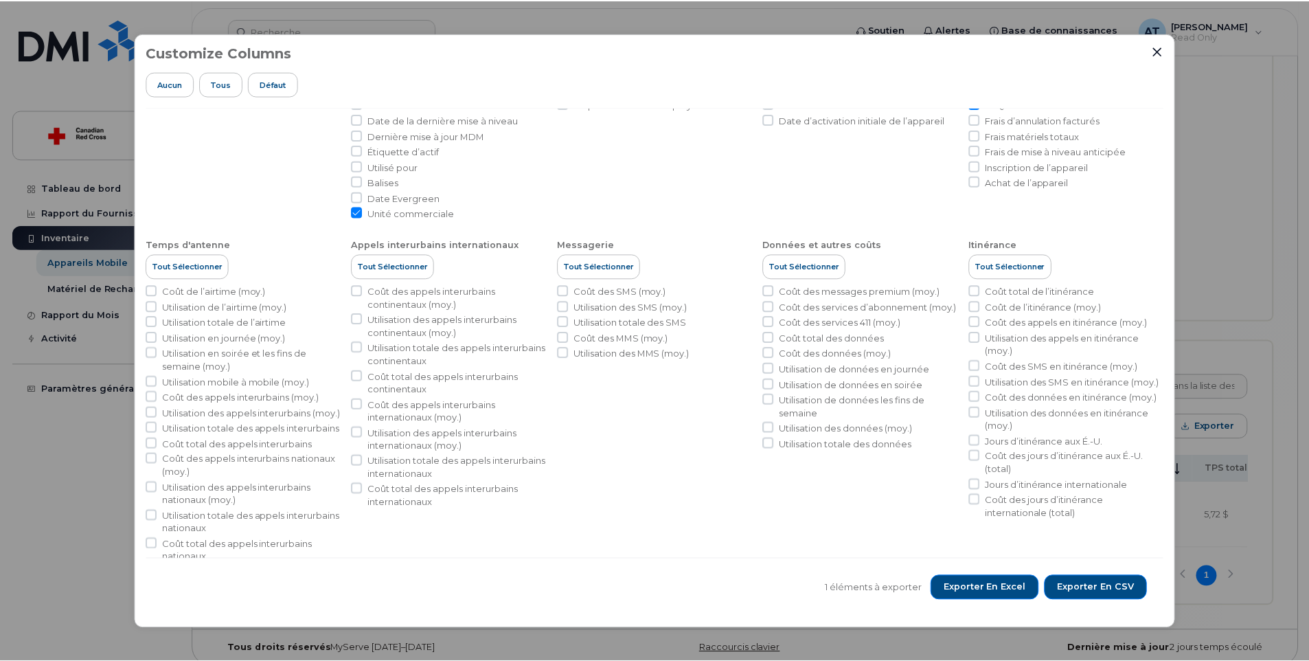
scroll to position [254, 0]
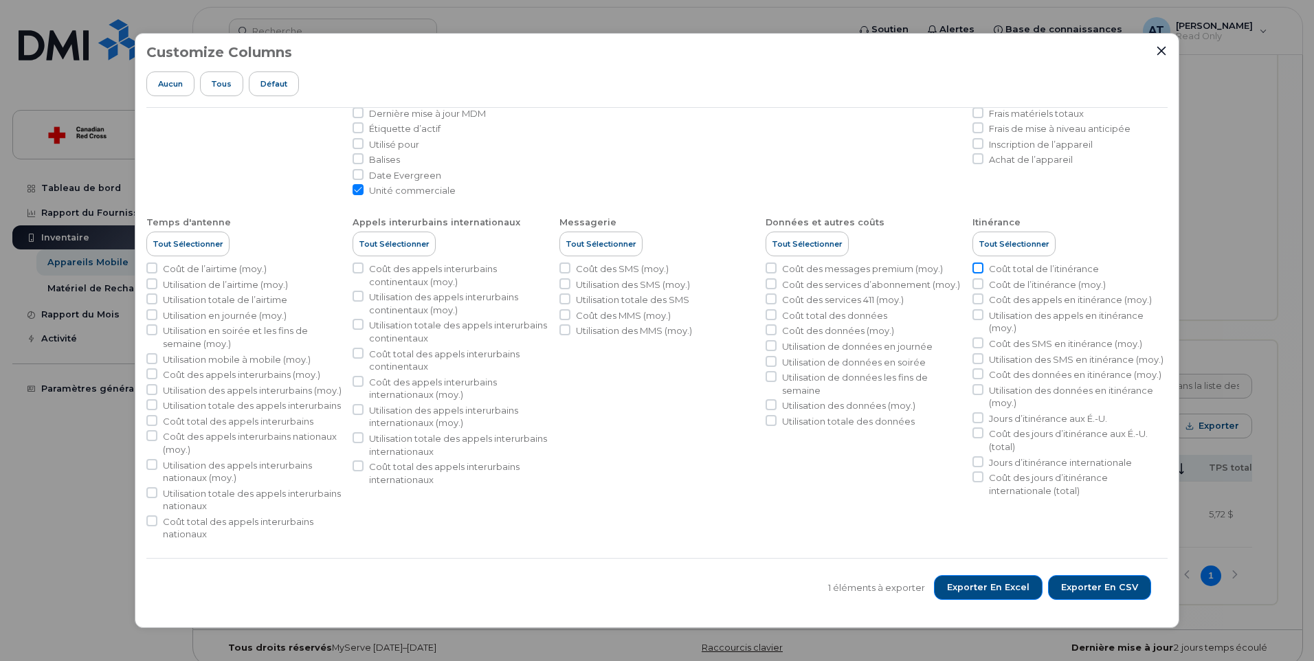
click at [976, 262] on input "Coût total de l’itinérance" at bounding box center [977, 267] width 11 height 11
checkbox input "true"
click at [358, 262] on input "Coût des appels interurbains continentaux (moy.)" at bounding box center [357, 267] width 11 height 11
checkbox input "true"
click at [168, 232] on button "Tout sélectionner" at bounding box center [187, 244] width 83 height 25
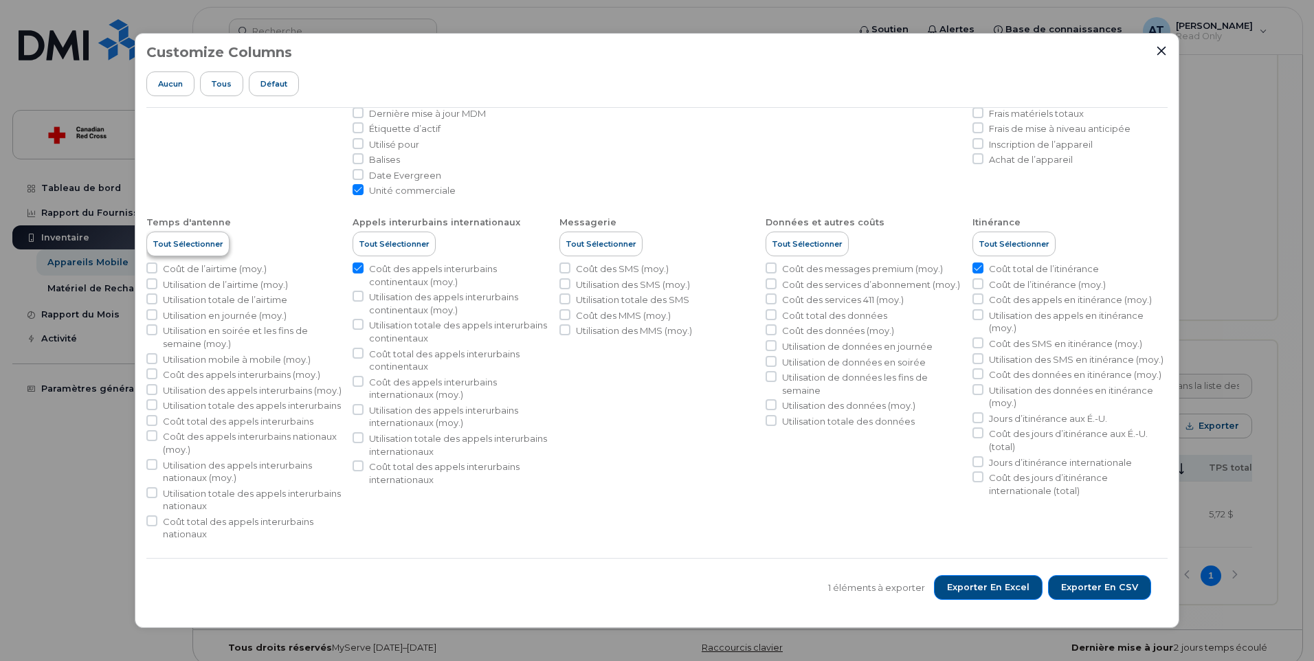
checkbox input "true"
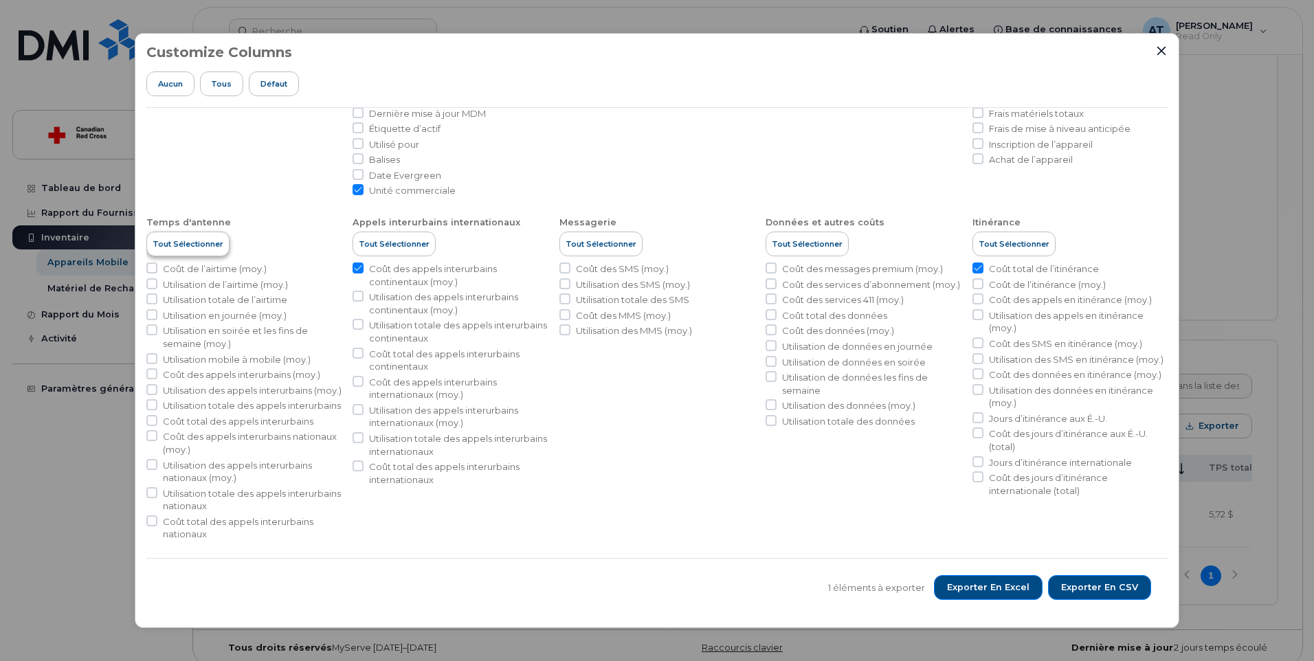
checkbox input "true"
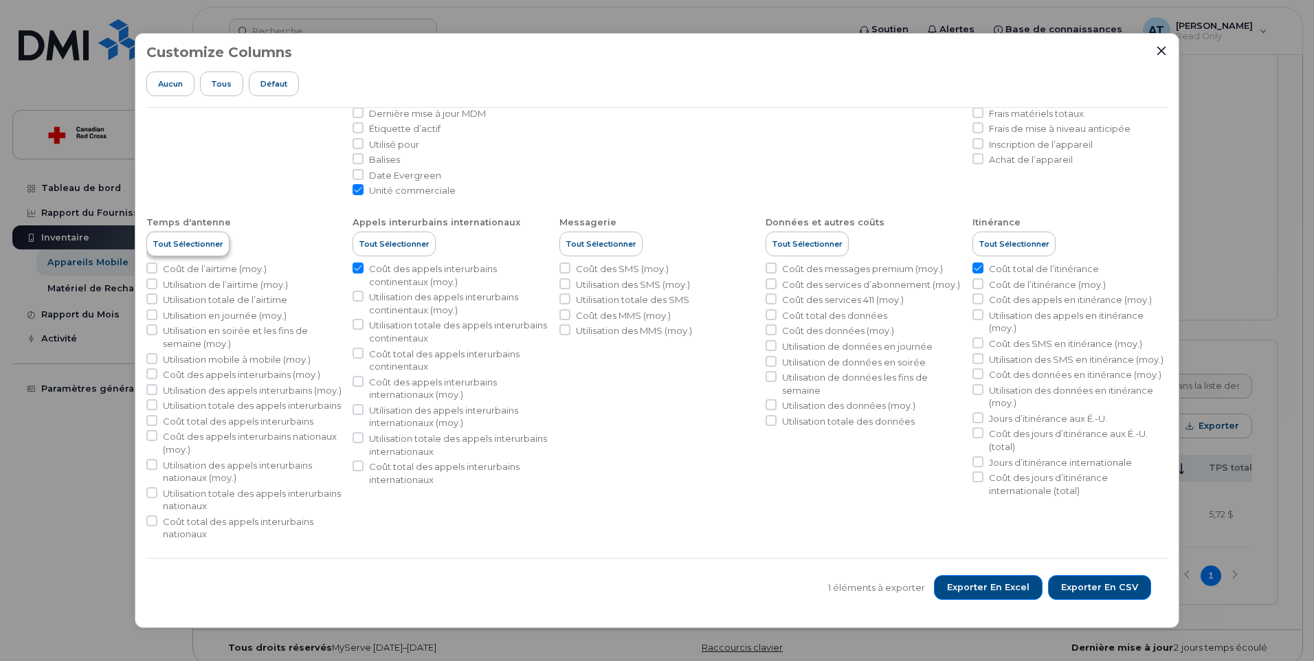
checkbox input "true"
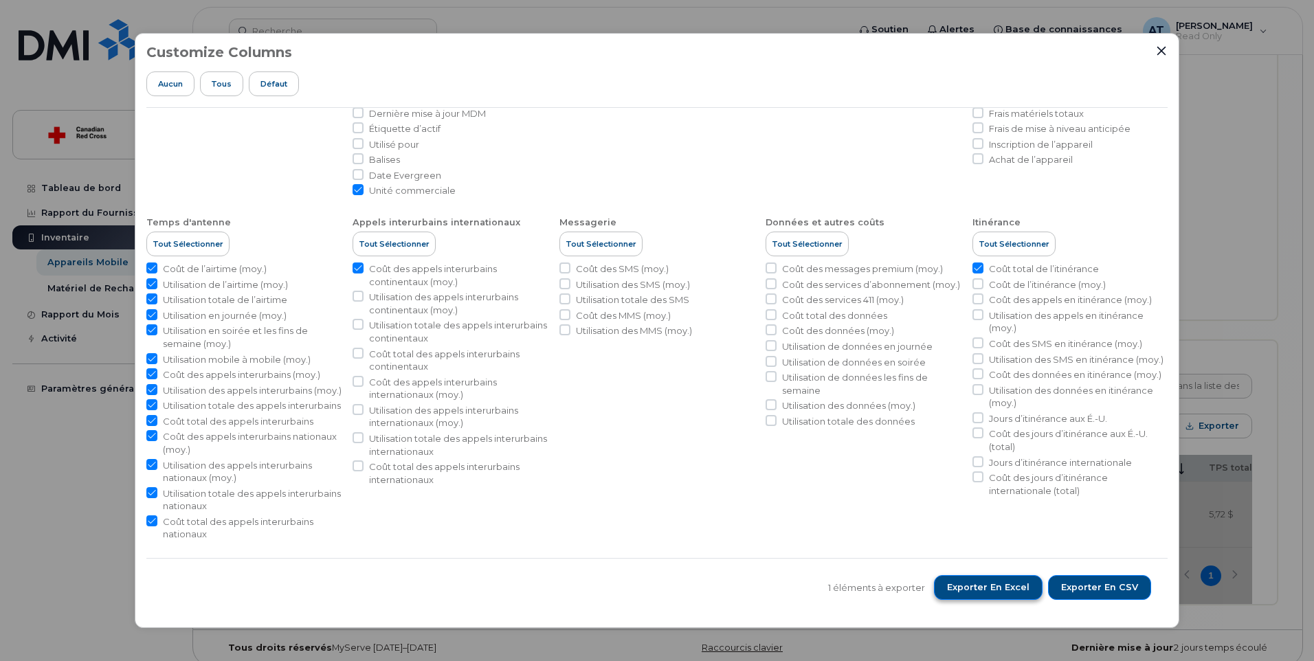
click at [1029, 589] on span "Exporter en Excel" at bounding box center [988, 587] width 82 height 12
click at [988, 585] on span "Exporter en Excel" at bounding box center [988, 587] width 82 height 12
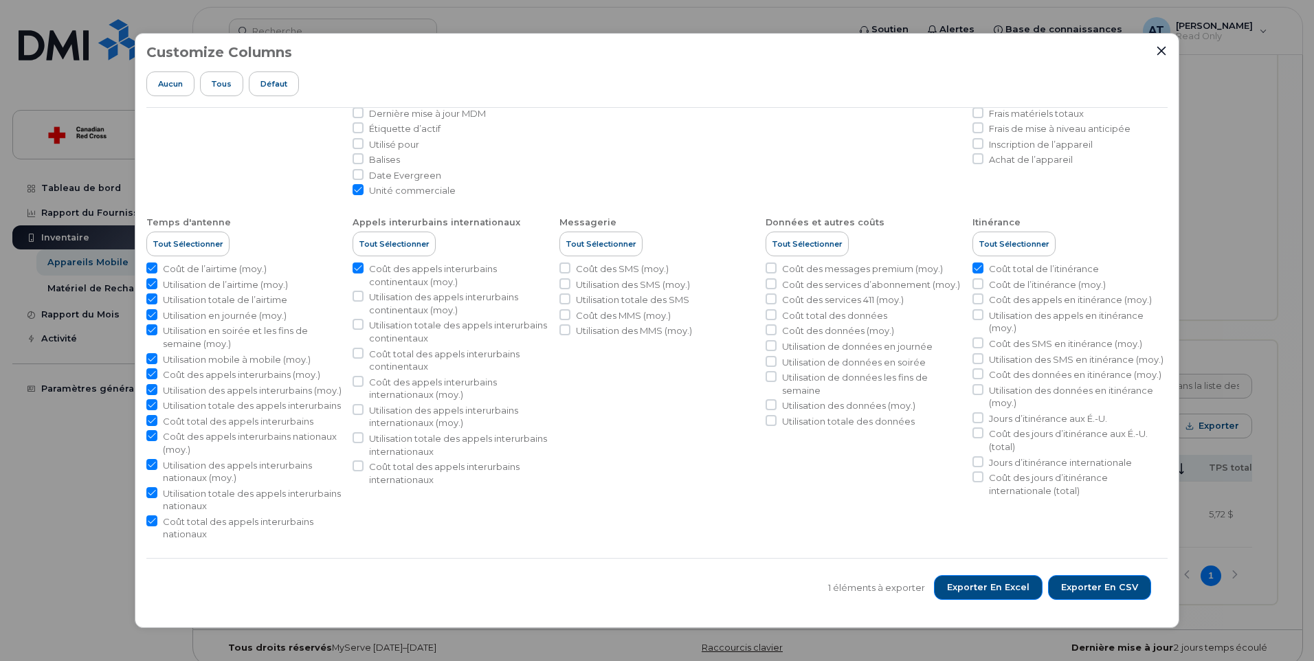
click at [1263, 69] on div "Customize Columns Aucun Tous Défaut Détails de l'utilisateur Tout sélectionner …" at bounding box center [657, 330] width 1314 height 661
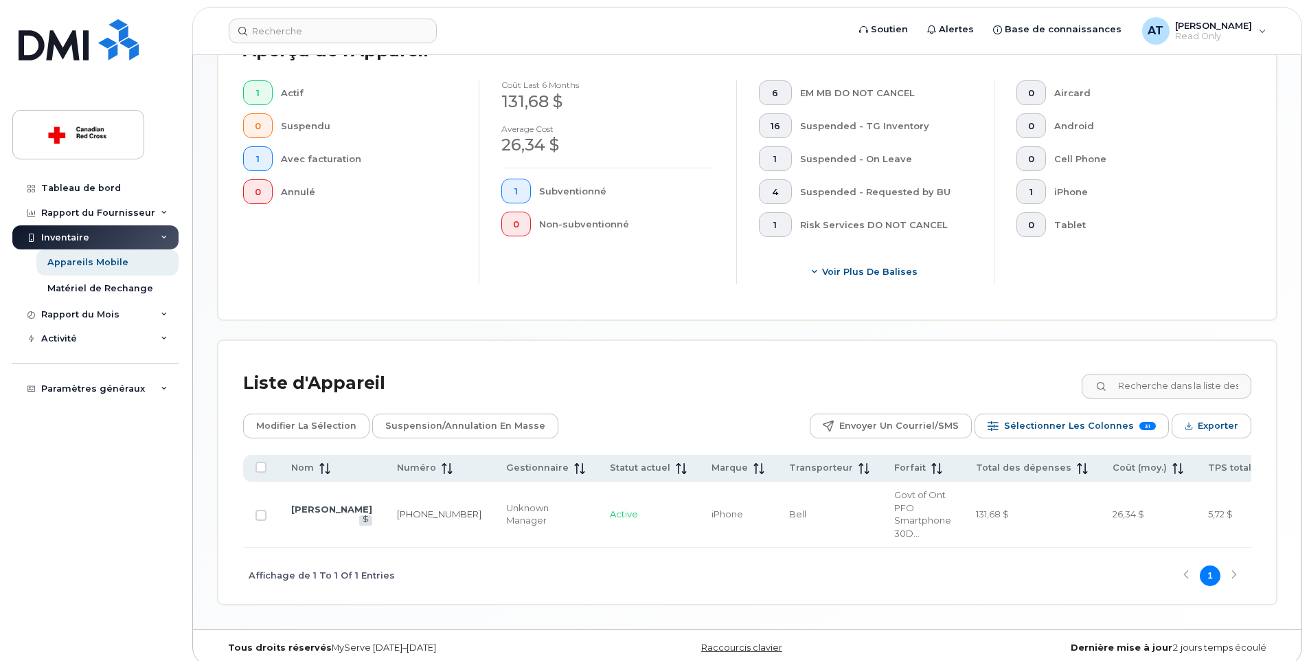
click at [1235, 577] on div "Affichage de 1 To 1 Of 1 Entries 1" at bounding box center [747, 576] width 1009 height 57
click at [1236, 574] on div "Affichage de 1 To 1 Of 1 Entries 1" at bounding box center [747, 576] width 1009 height 57
drag, startPoint x: 1033, startPoint y: 513, endPoint x: 1097, endPoint y: 513, distance: 63.9
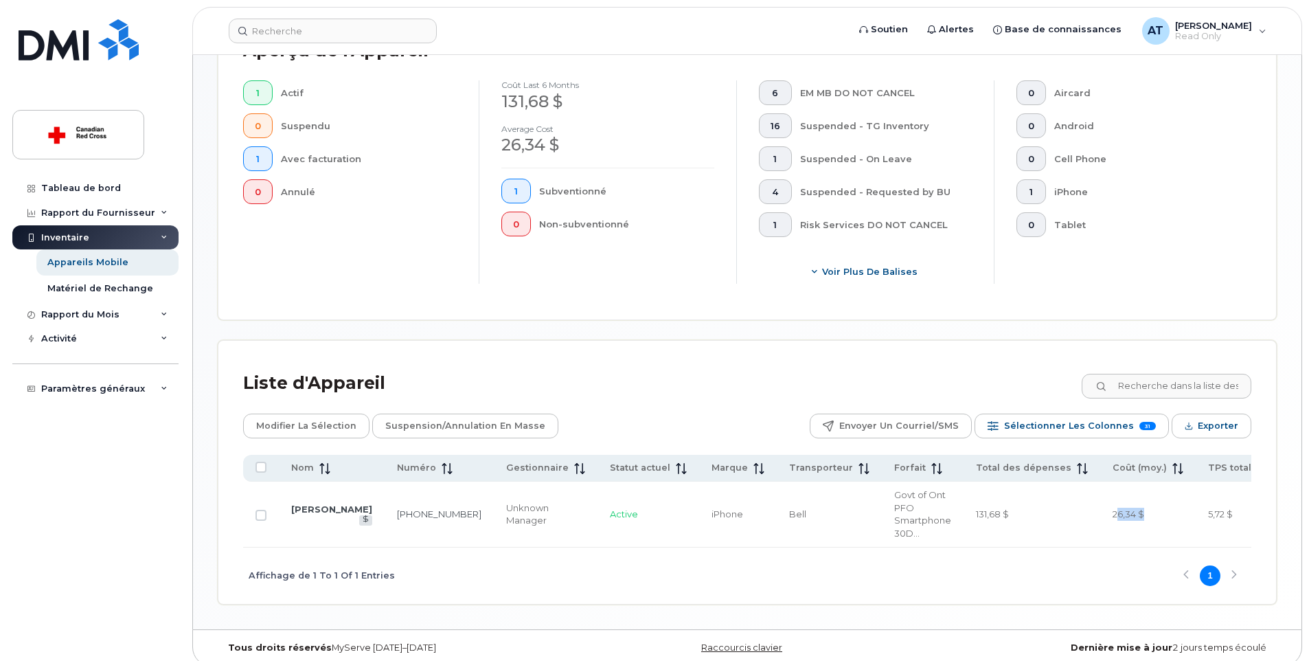
click at [1101, 513] on td "26,34 $" at bounding box center [1148, 514] width 95 height 65
drag, startPoint x: 1097, startPoint y: 513, endPoint x: 1090, endPoint y: 517, distance: 7.4
click at [1101, 517] on td "26,34 $" at bounding box center [1148, 514] width 95 height 65
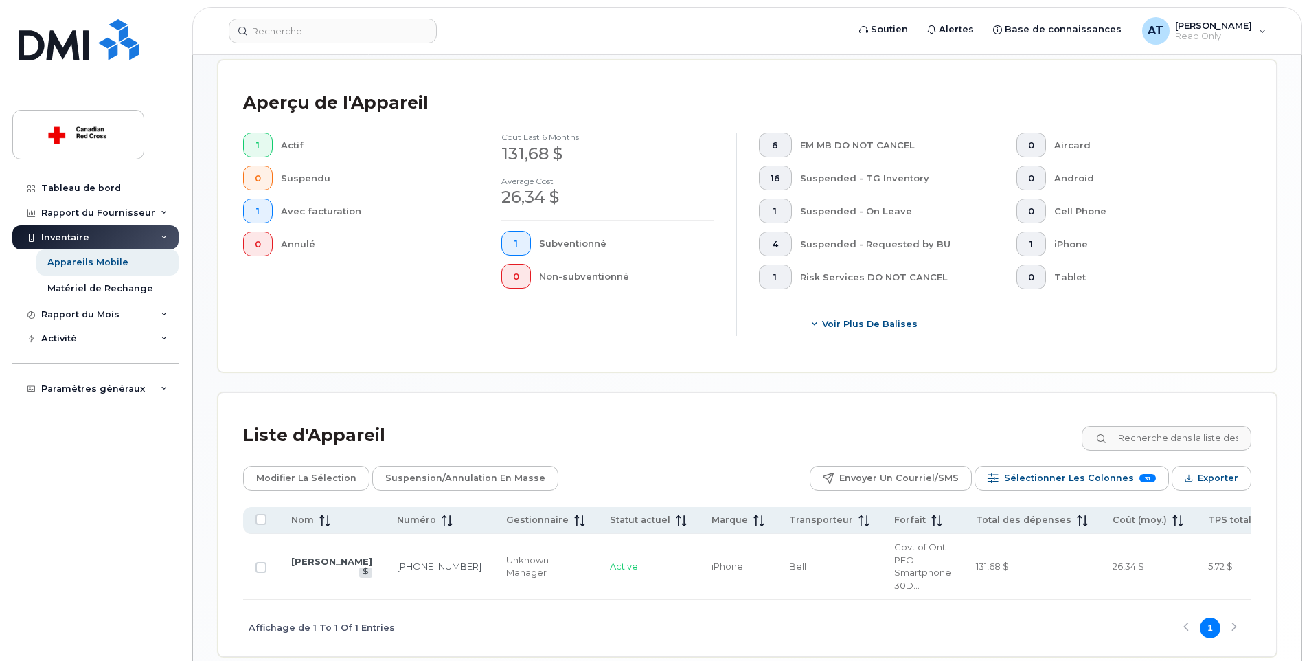
scroll to position [423, 0]
